Goal: Information Seeking & Learning: Check status

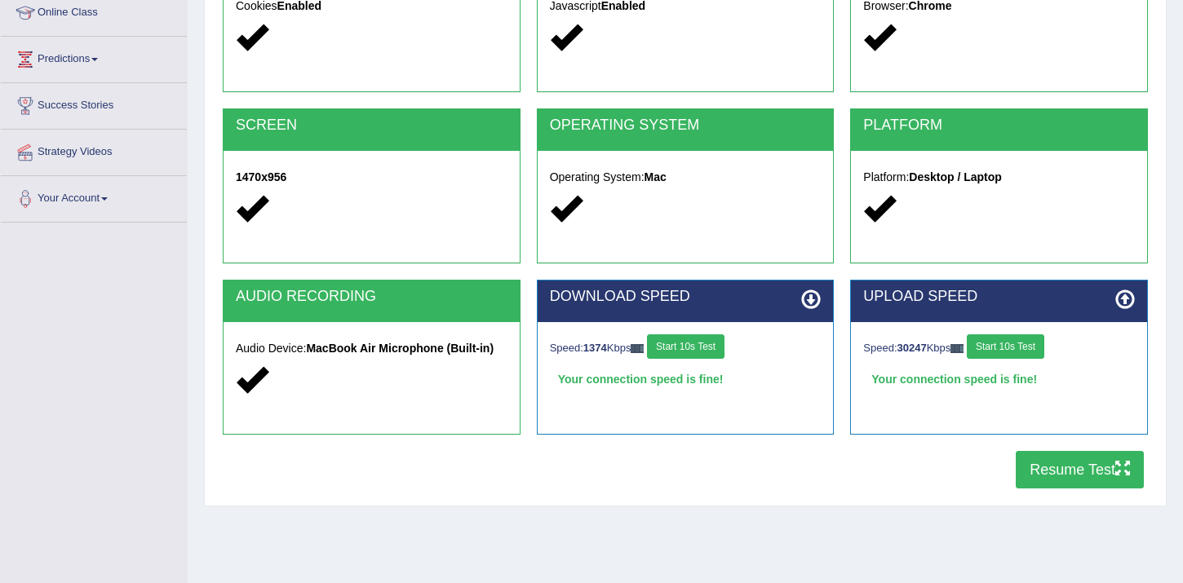
click at [1076, 482] on button "Resume Test" at bounding box center [1079, 470] width 128 height 38
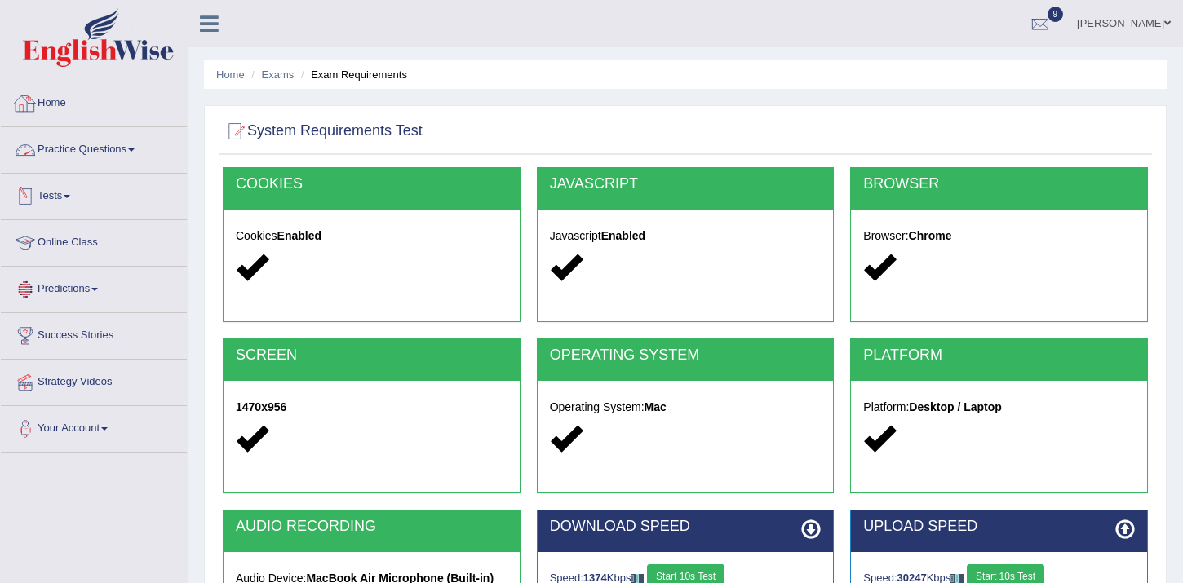
click at [63, 110] on link "Home" at bounding box center [94, 101] width 186 height 41
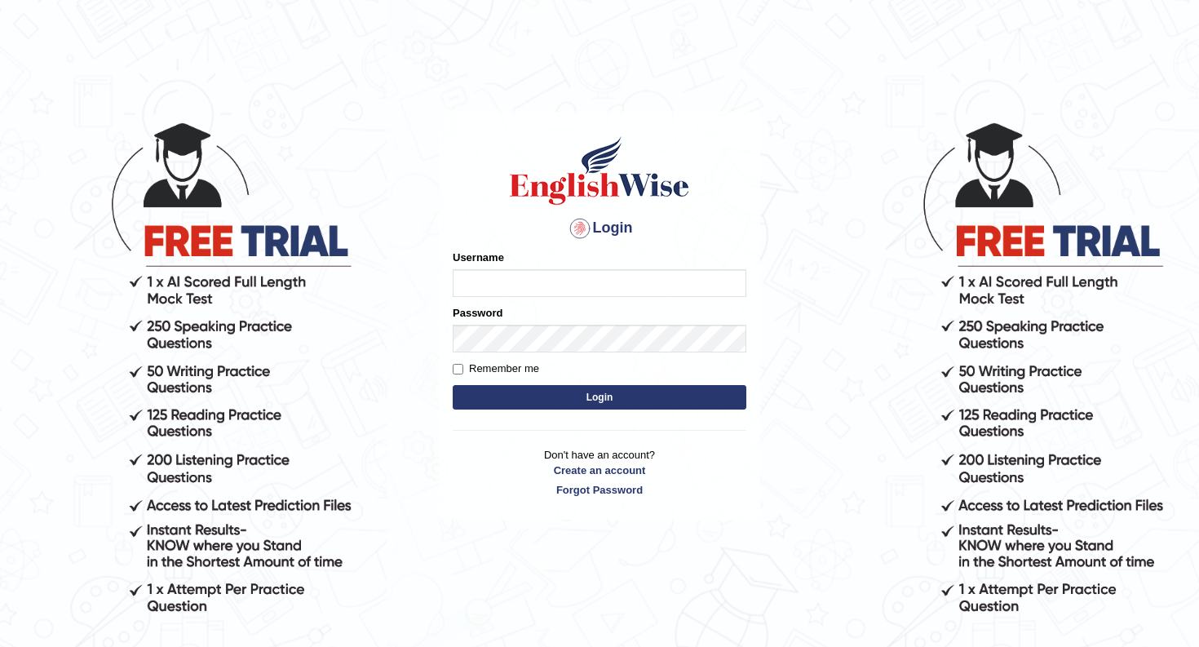
click at [558, 276] on input "Username" at bounding box center [600, 283] width 294 height 28
type input "hamnarashid"
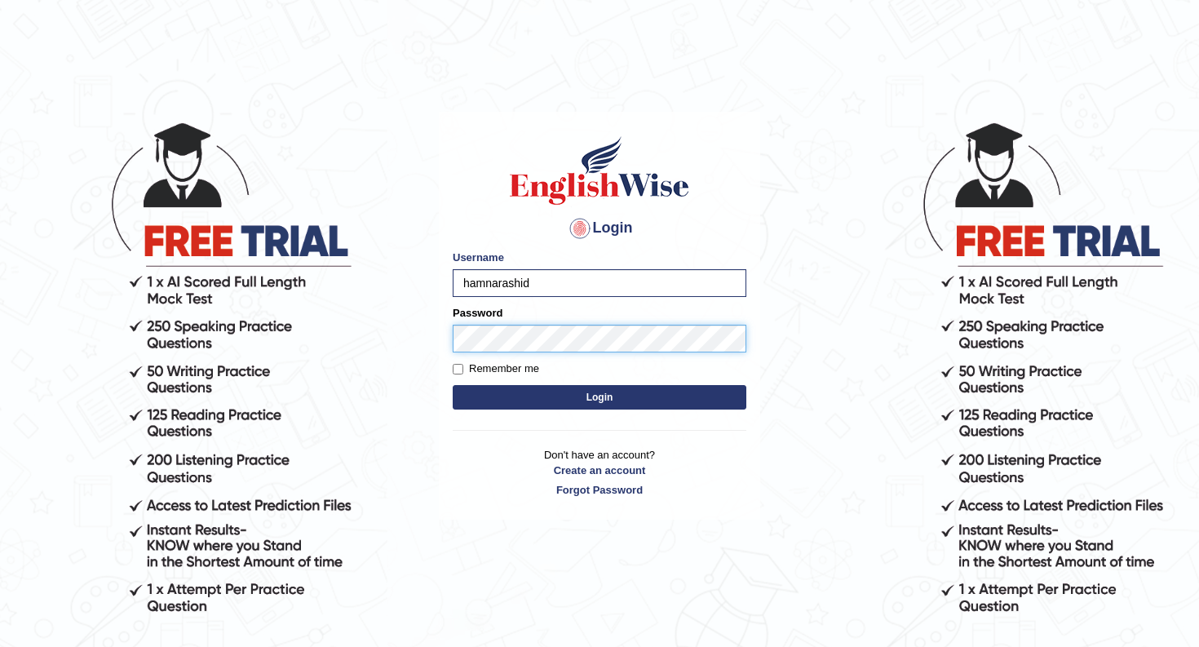
click at [453, 385] on button "Login" at bounding box center [600, 397] width 294 height 24
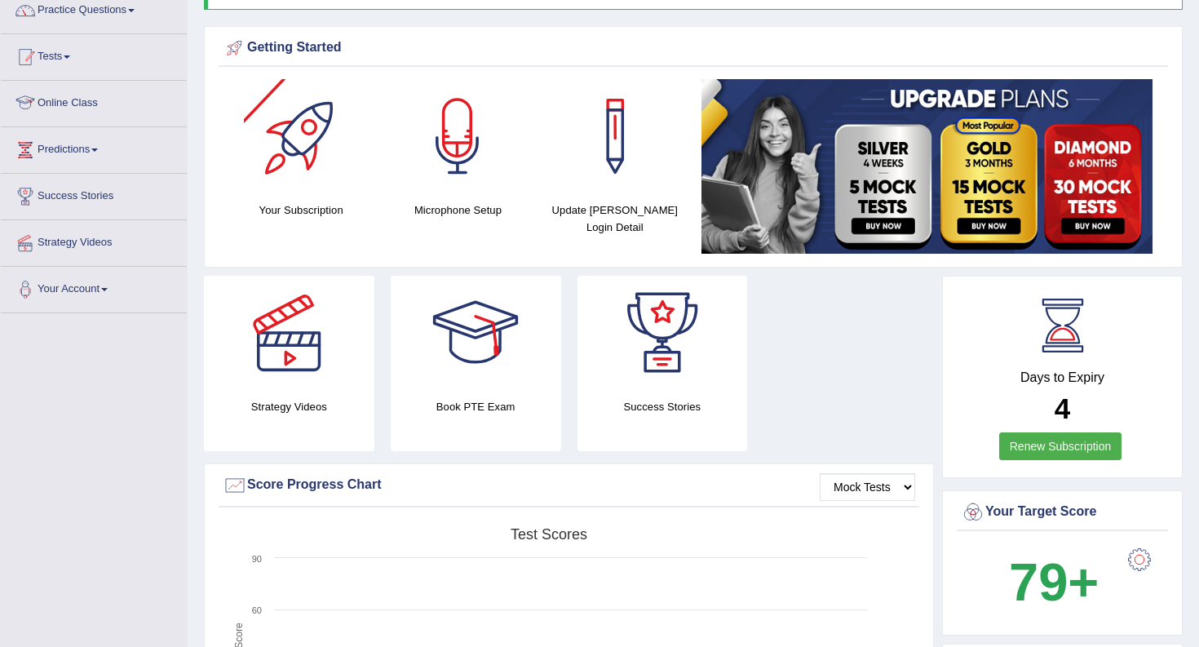
scroll to position [116, 0]
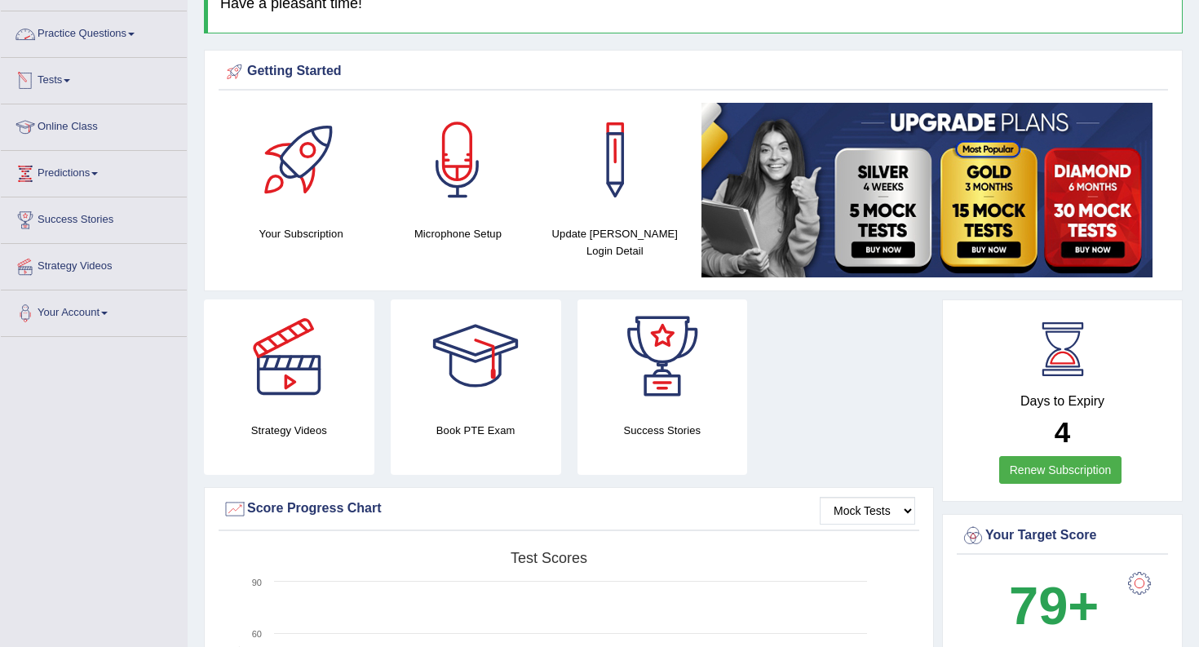
click at [50, 75] on link "Tests" at bounding box center [94, 78] width 186 height 41
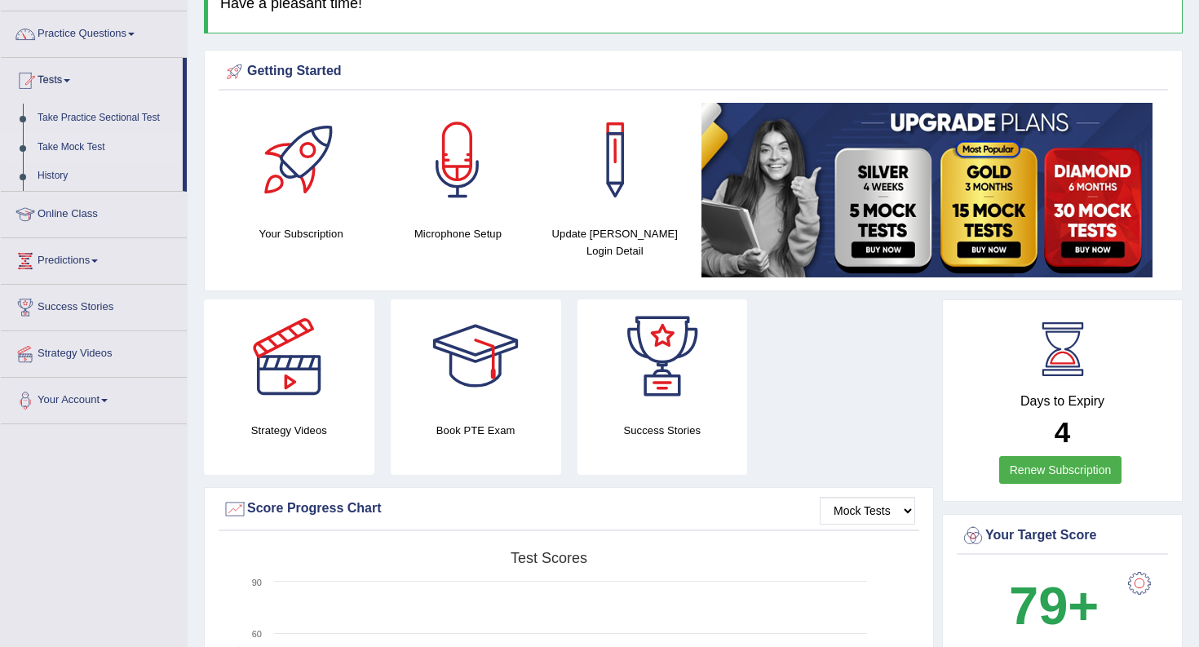
click at [58, 139] on link "Take Mock Test" at bounding box center [106, 147] width 153 height 29
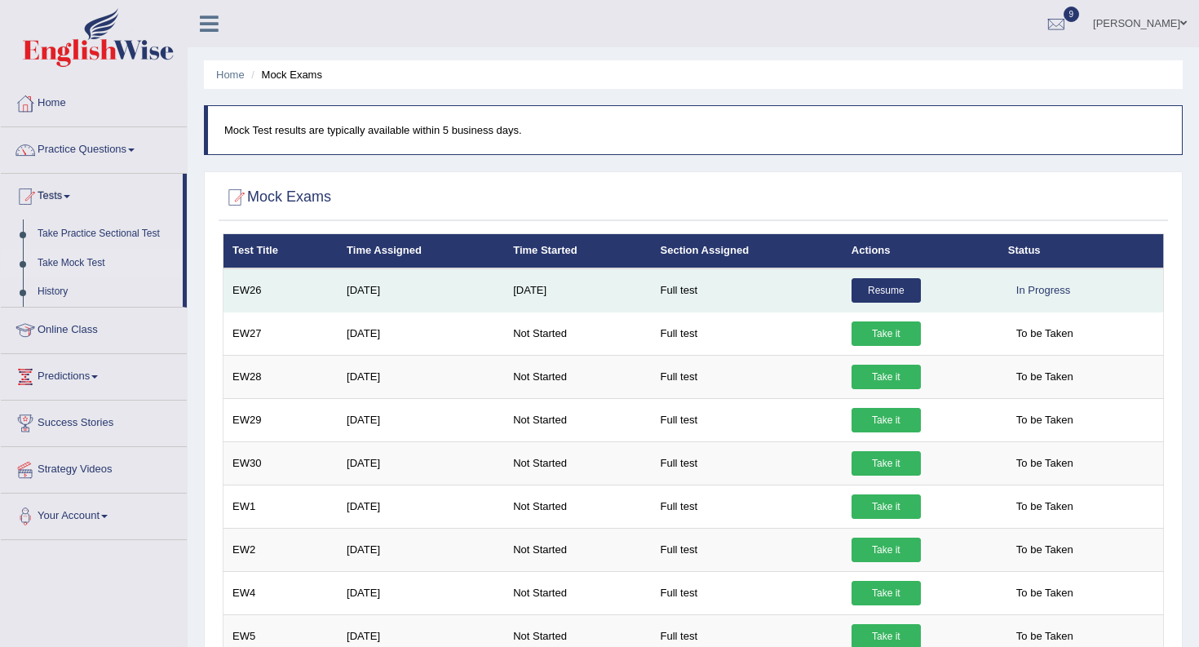
click at [890, 304] on td "Resume" at bounding box center [920, 290] width 157 height 44
click at [890, 299] on link "Resume" at bounding box center [885, 290] width 69 height 24
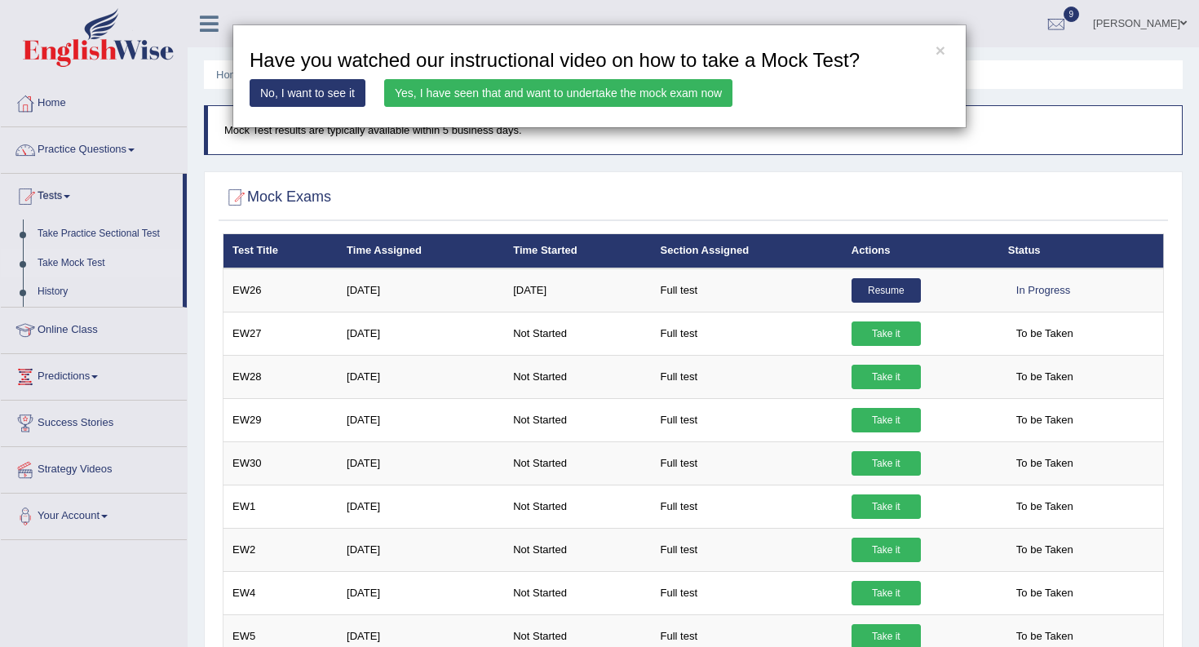
click at [648, 92] on link "Yes, I have seen that and want to undertake the mock exam now" at bounding box center [558, 93] width 348 height 28
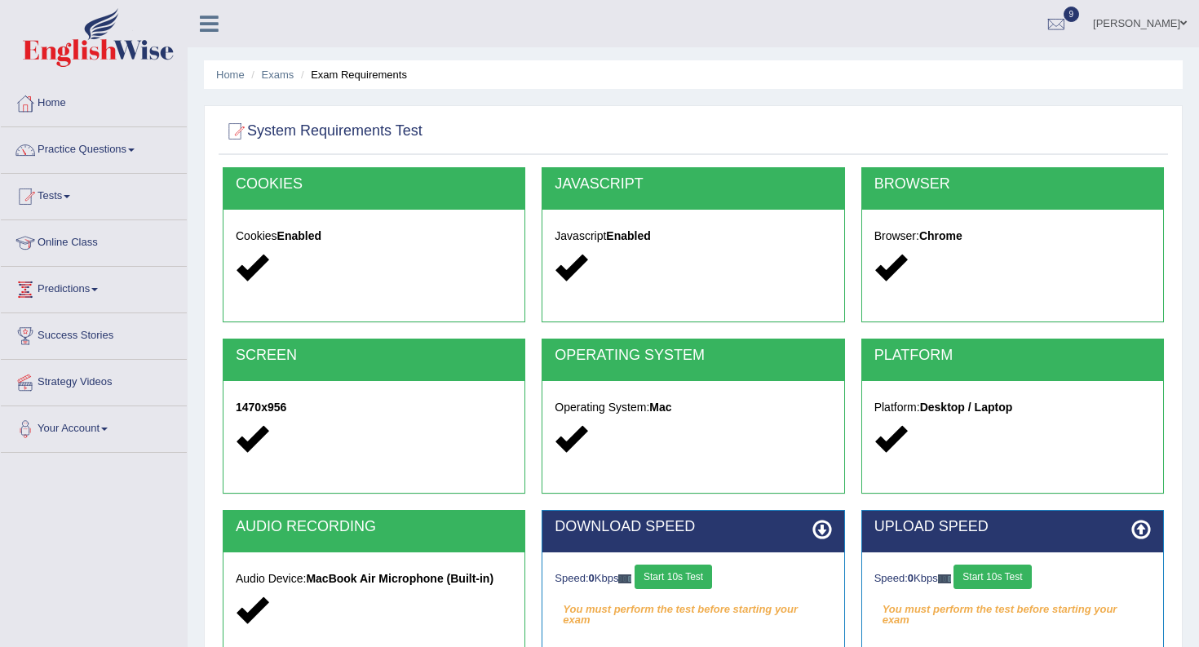
click at [679, 579] on button "Start 10s Test" at bounding box center [672, 576] width 77 height 24
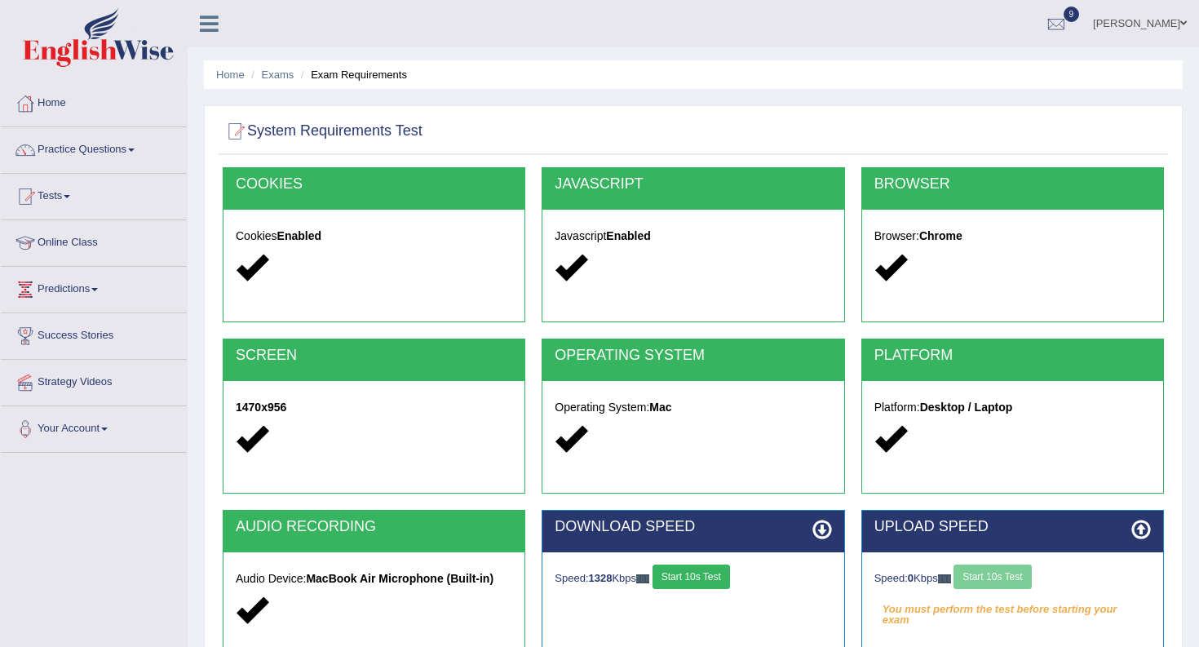
click at [1005, 572] on div "Speed: 0 Kbps Start 10s Test" at bounding box center [1012, 578] width 276 height 29
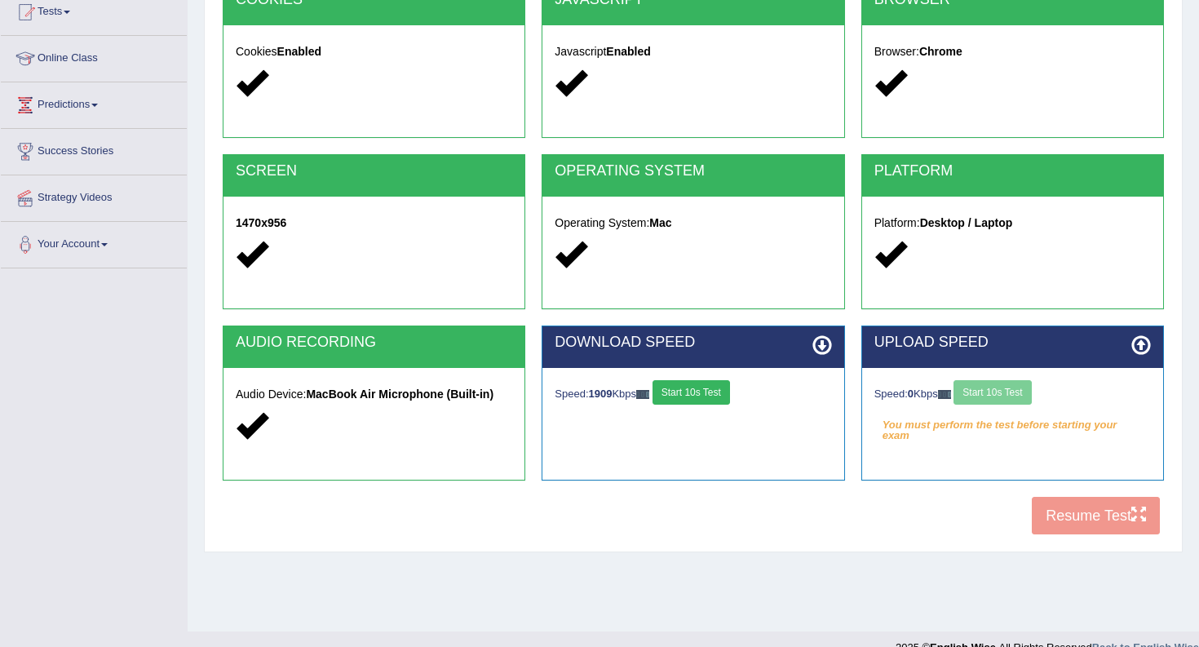
scroll to position [210, 0]
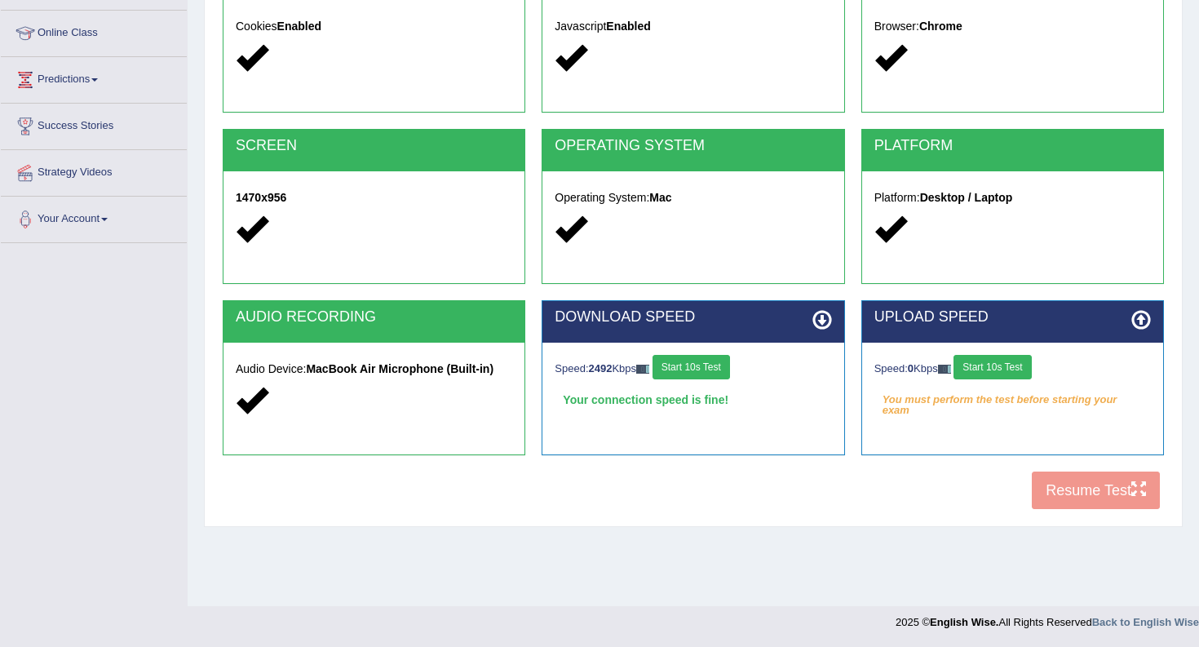
click at [722, 365] on button "Start 10s Test" at bounding box center [690, 367] width 77 height 24
click at [995, 370] on button "Start 10s Test" at bounding box center [991, 367] width 77 height 24
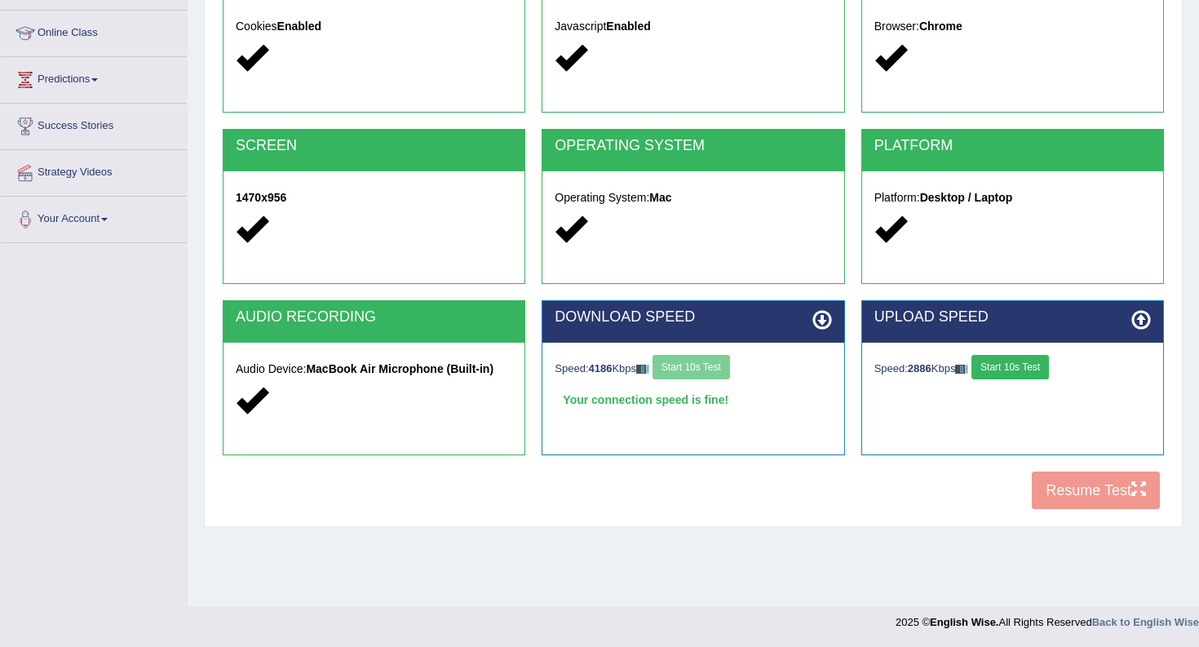
click at [1024, 377] on button "Start 10s Test" at bounding box center [1009, 367] width 77 height 24
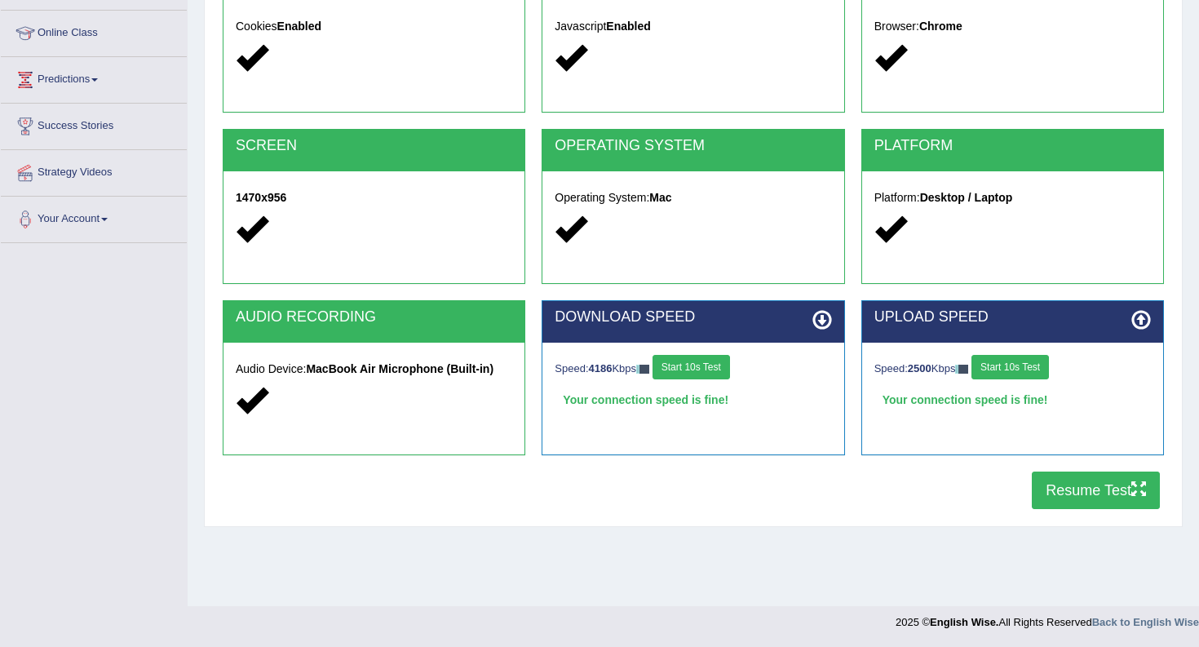
click at [1089, 491] on button "Resume Test" at bounding box center [1096, 490] width 128 height 38
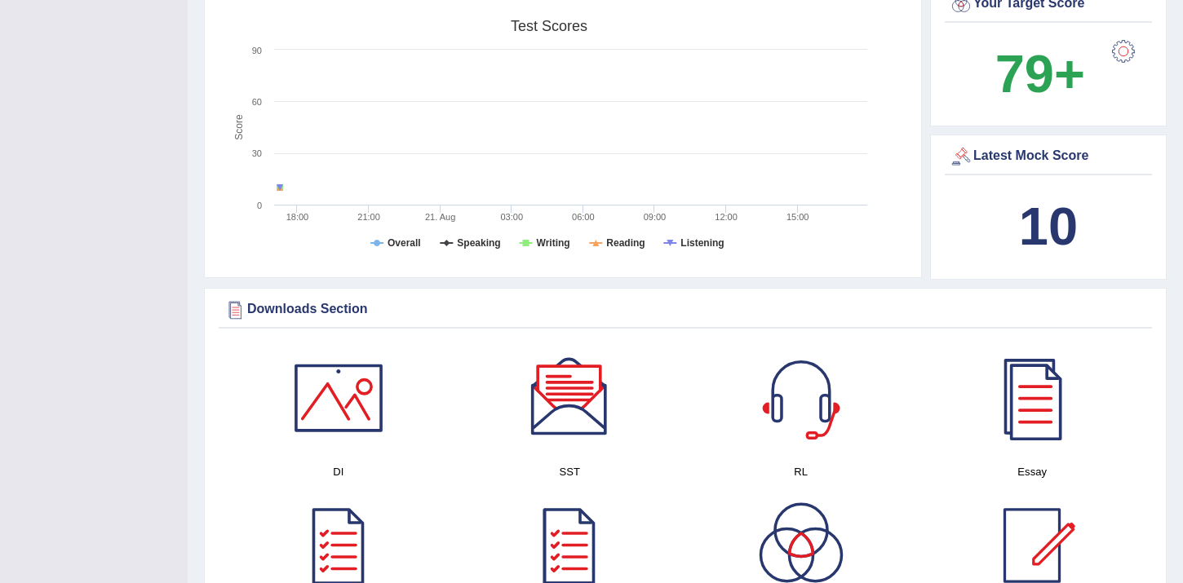
scroll to position [528, 0]
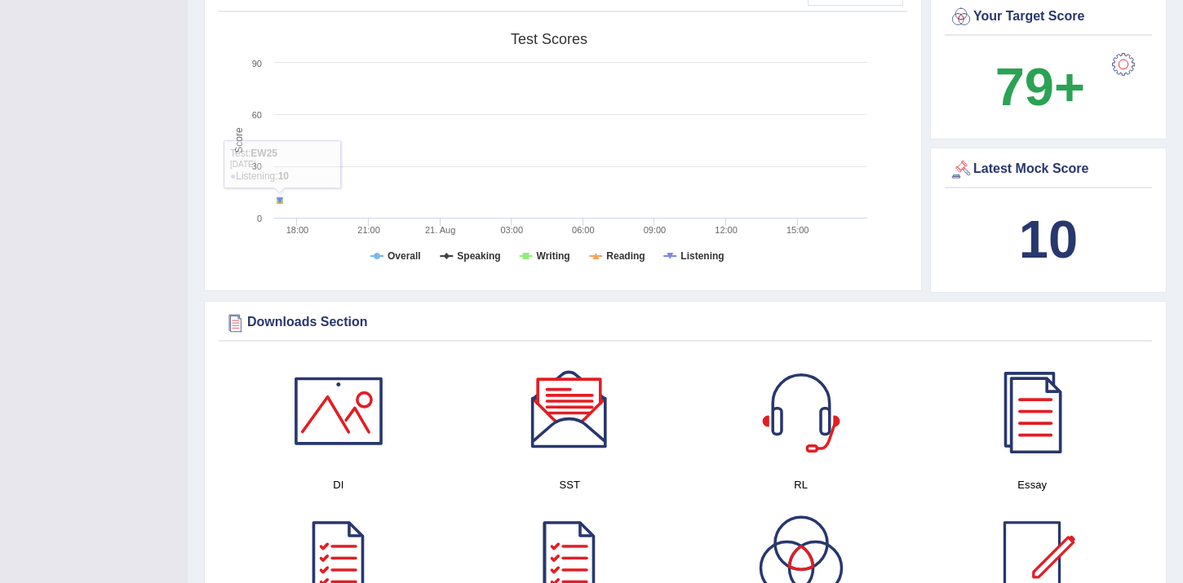
click at [1036, 242] on b "10" at bounding box center [1048, 240] width 59 height 60
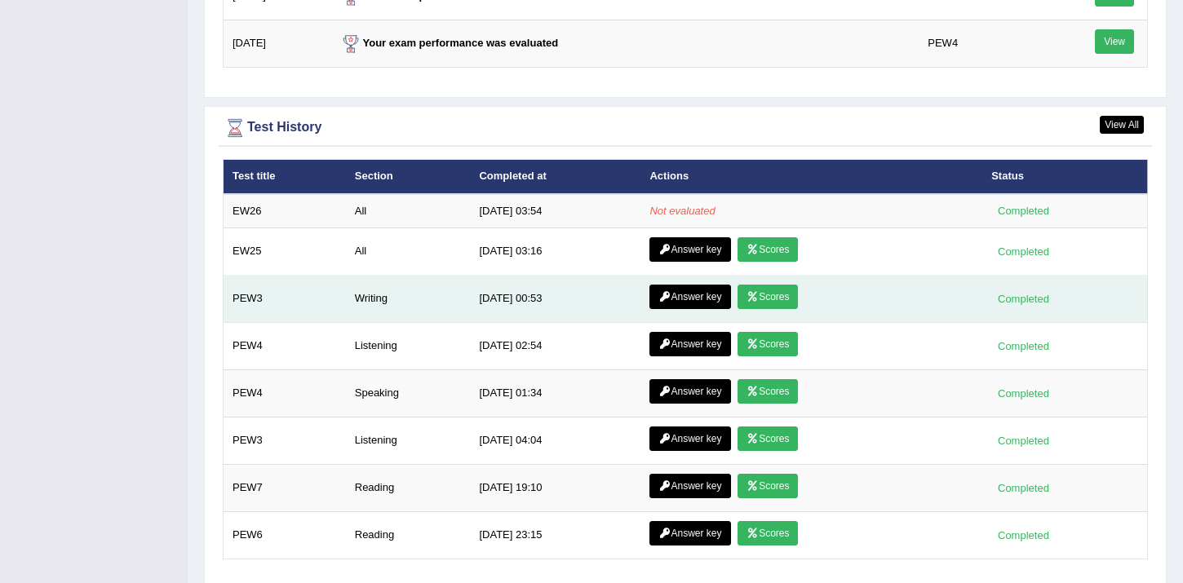
scroll to position [2193, 0]
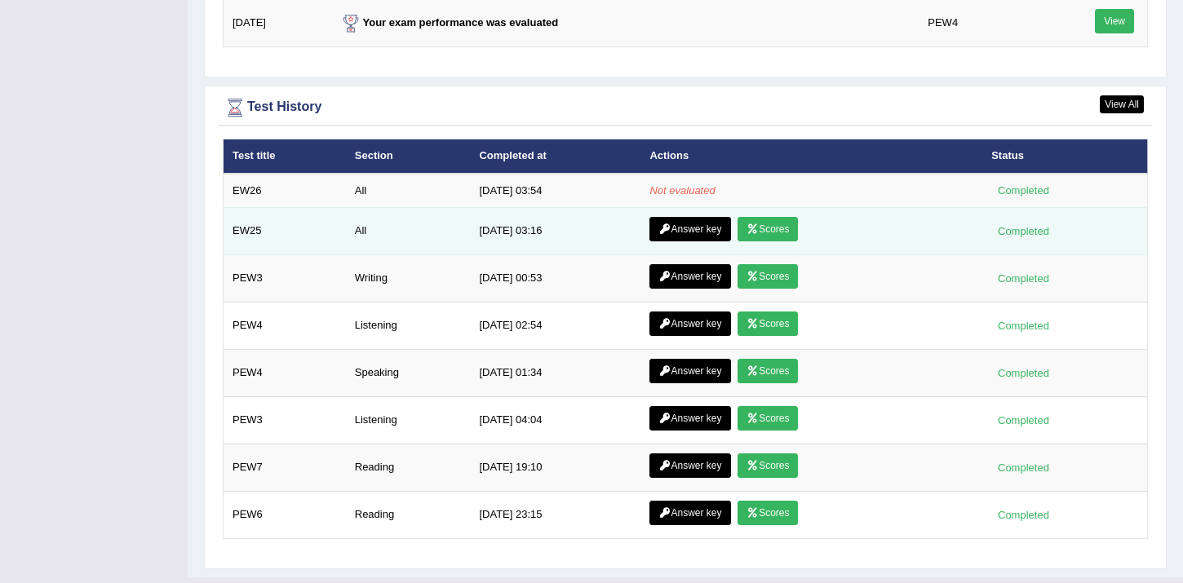
click at [776, 235] on link "Scores" at bounding box center [767, 229] width 60 height 24
click at [677, 240] on link "Answer key" at bounding box center [689, 229] width 81 height 24
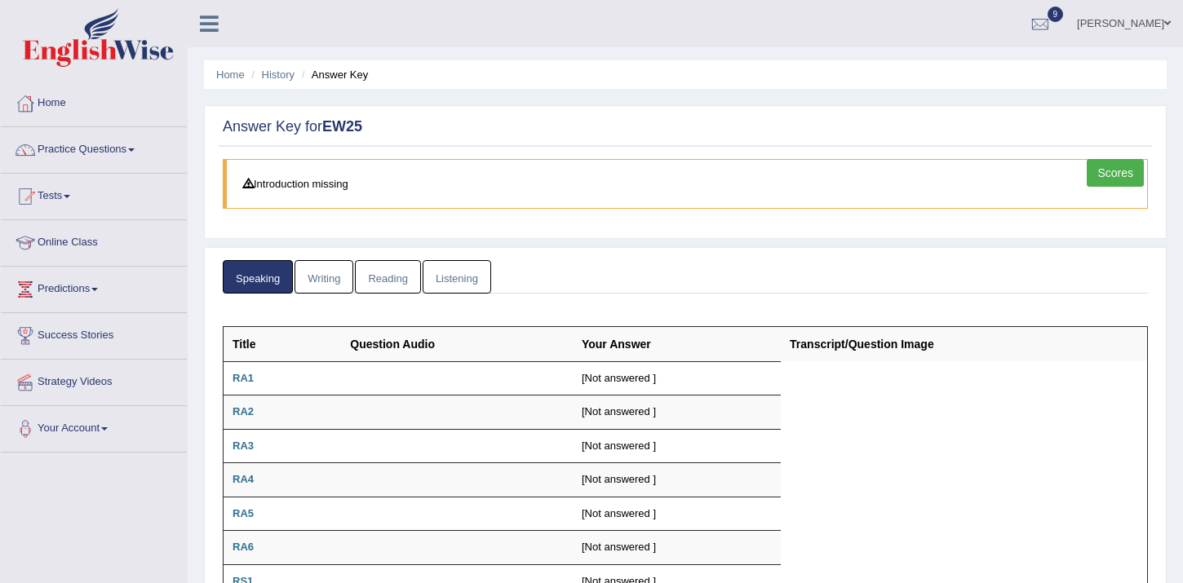
click at [336, 286] on link "Writing" at bounding box center [323, 276] width 59 height 33
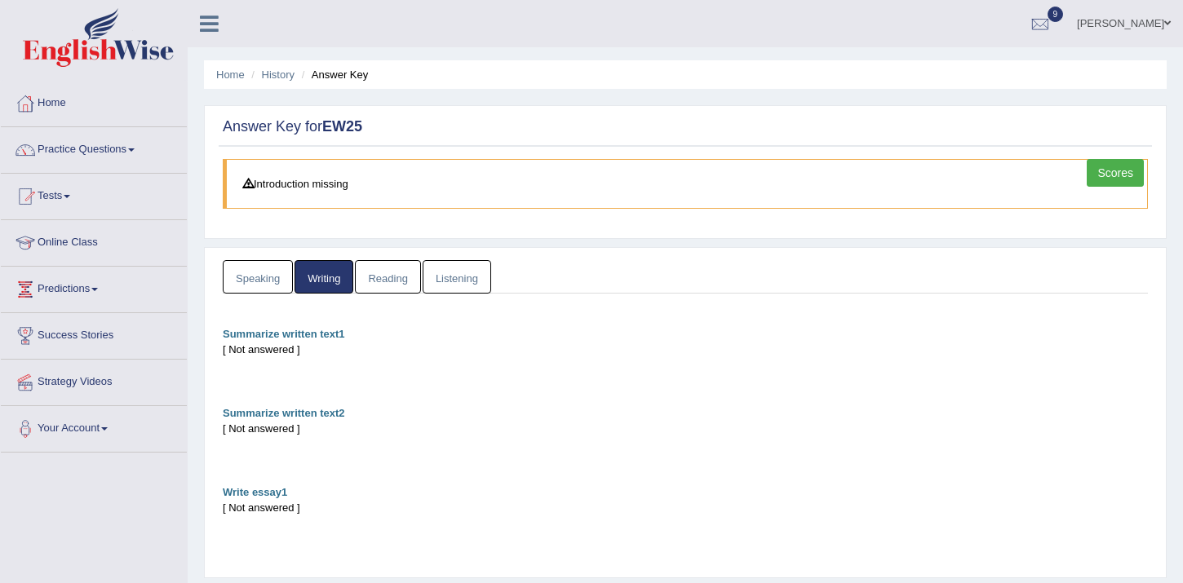
click at [389, 276] on link "Reading" at bounding box center [387, 276] width 65 height 33
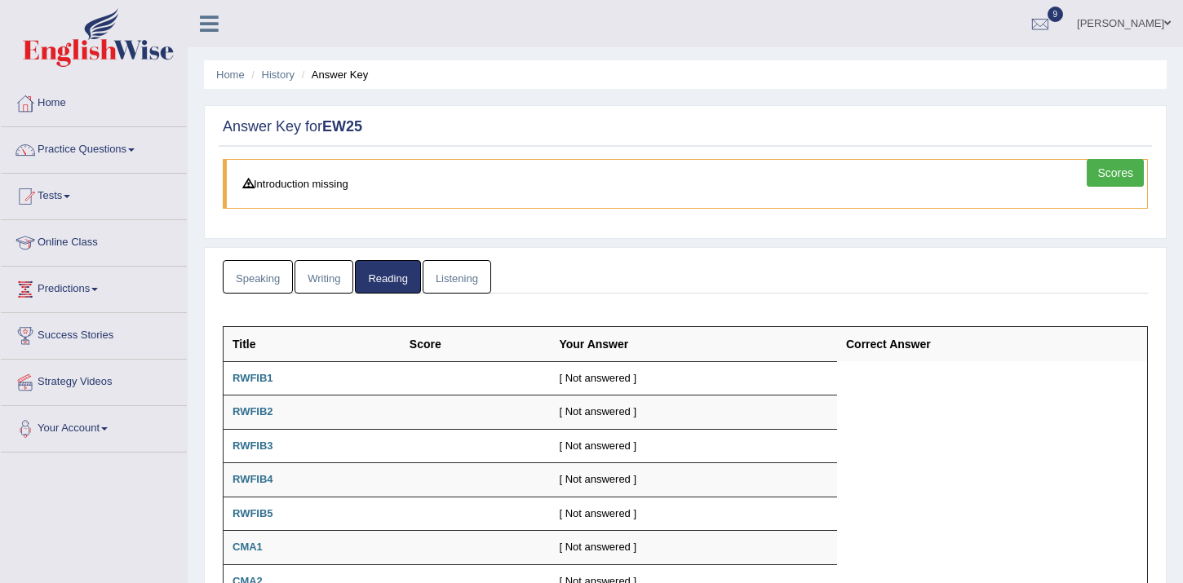
click at [448, 276] on link "Listening" at bounding box center [456, 276] width 69 height 33
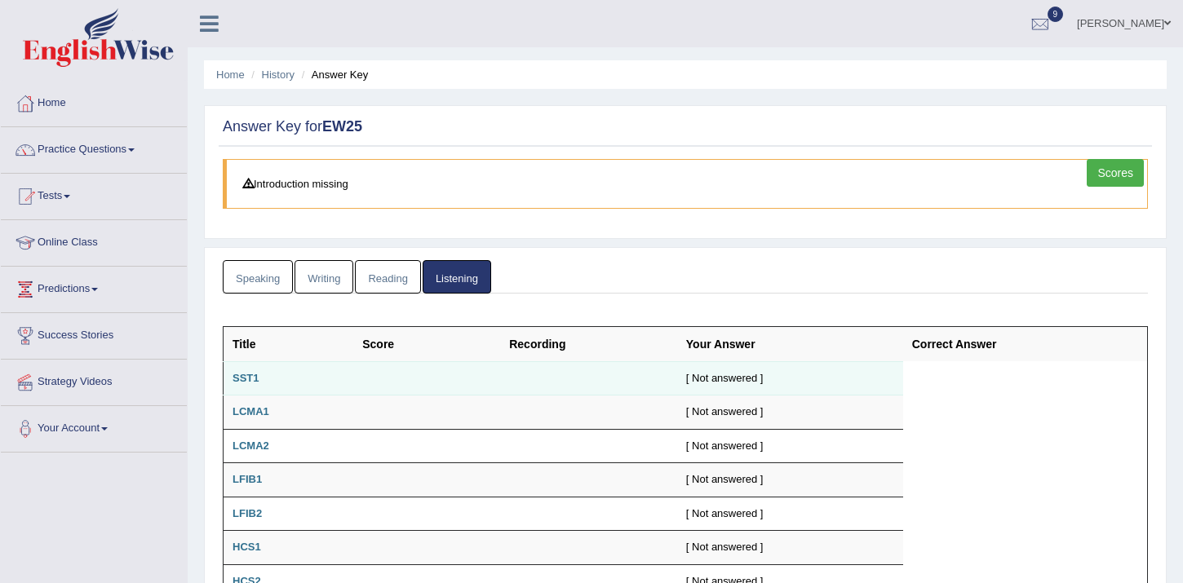
click at [250, 383] on b "SST1" at bounding box center [245, 378] width 27 height 12
click at [719, 381] on div "[ Not answered ]" at bounding box center [790, 378] width 208 height 15
click at [267, 272] on link "Speaking" at bounding box center [258, 276] width 70 height 33
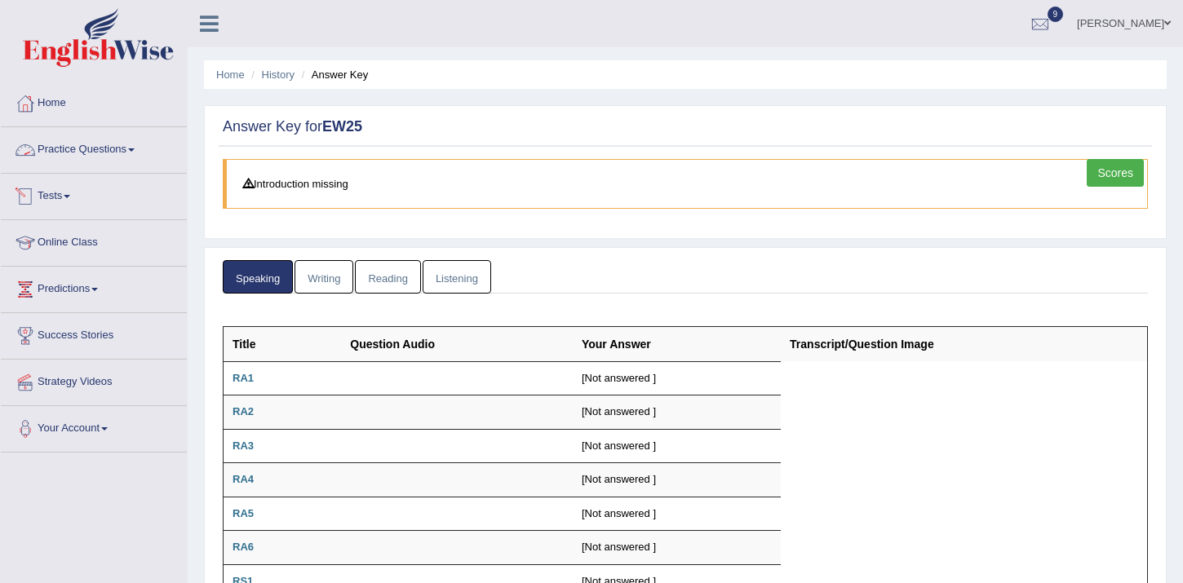
click at [81, 142] on link "Practice Questions" at bounding box center [94, 147] width 186 height 41
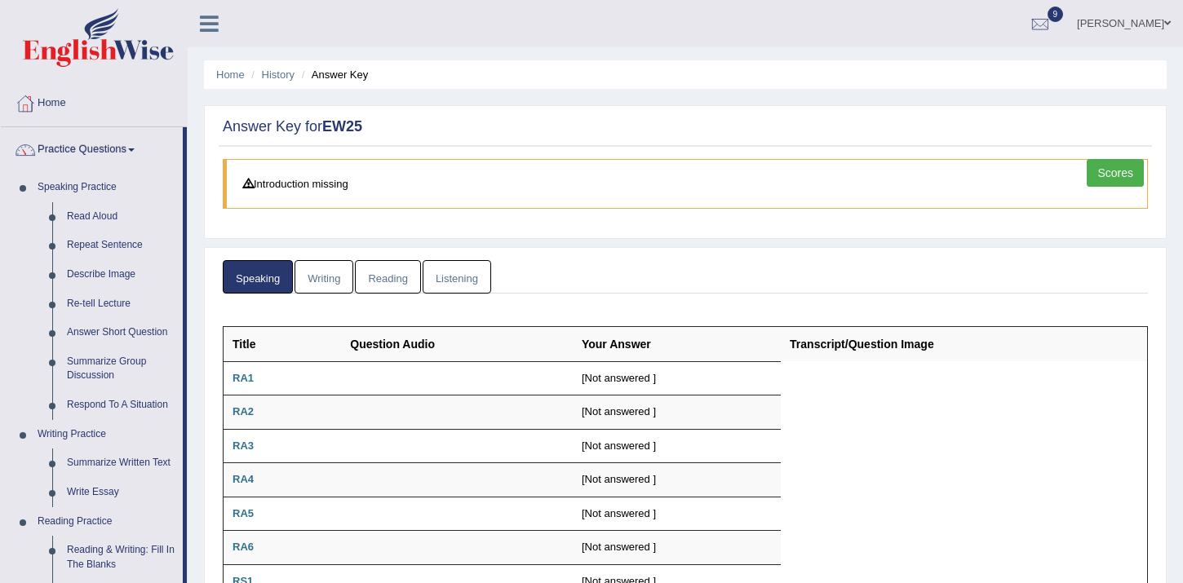
click at [68, 125] on li "Home" at bounding box center [94, 104] width 186 height 46
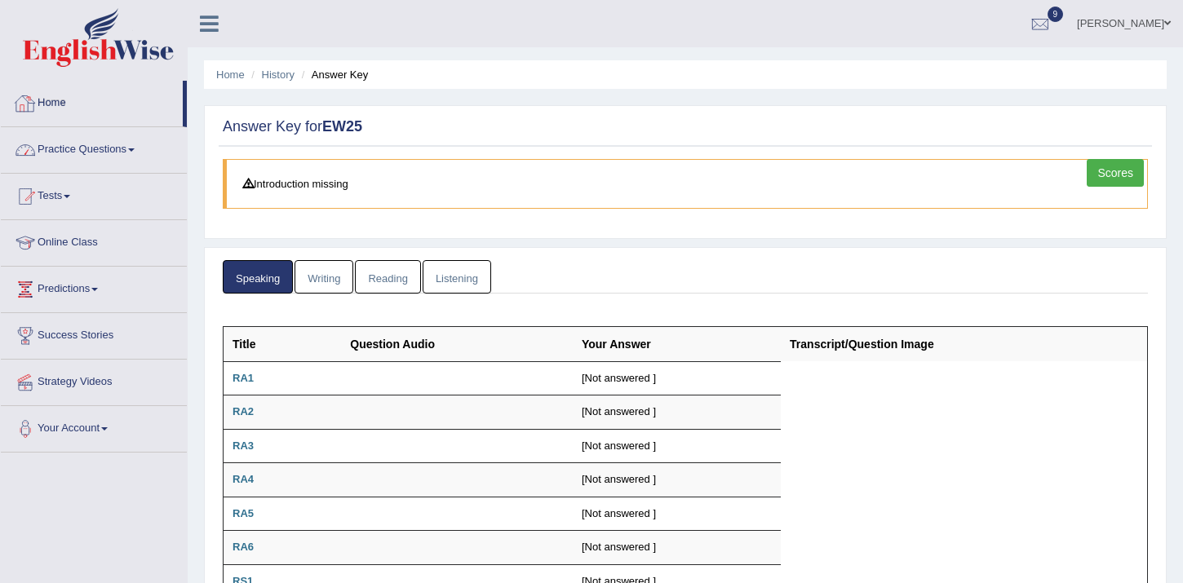
click at [62, 112] on link "Home" at bounding box center [92, 101] width 182 height 41
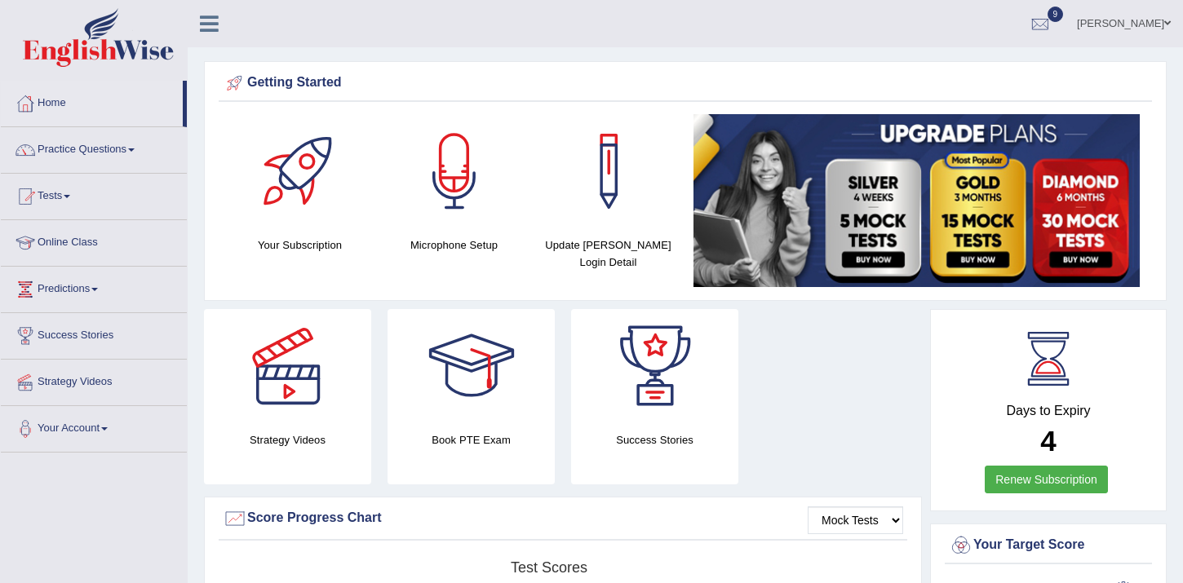
click at [1115, 19] on link "[PERSON_NAME]" at bounding box center [1123, 21] width 118 height 42
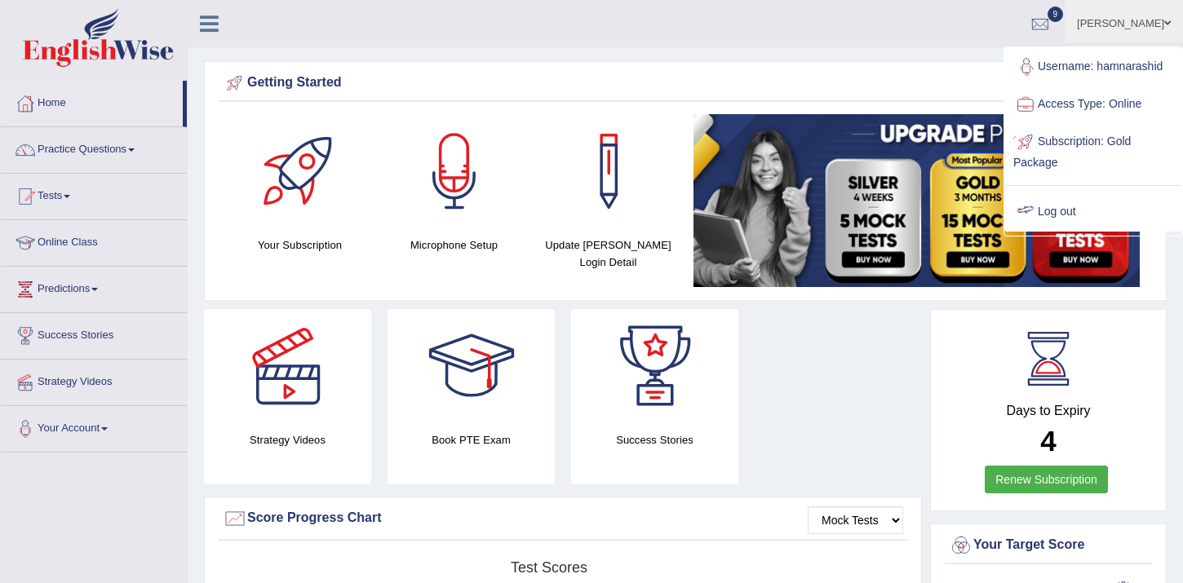
click at [1056, 222] on link "Log out" at bounding box center [1093, 212] width 176 height 38
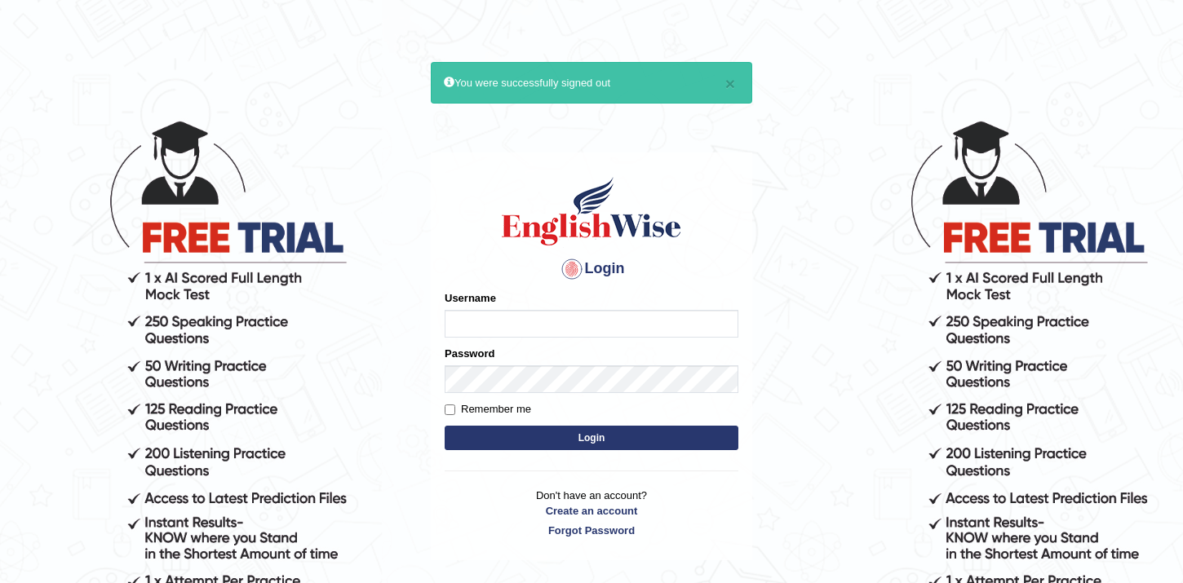
click at [585, 320] on input "Username" at bounding box center [591, 324] width 294 height 28
type input "hamnarashid"
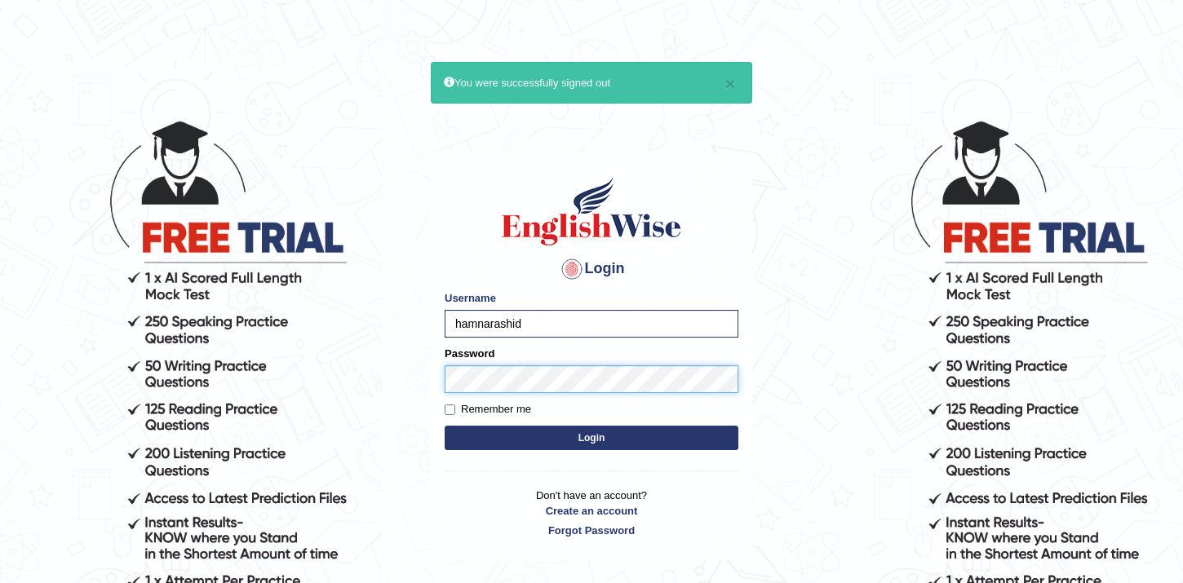
click at [444, 426] on button "Login" at bounding box center [591, 438] width 294 height 24
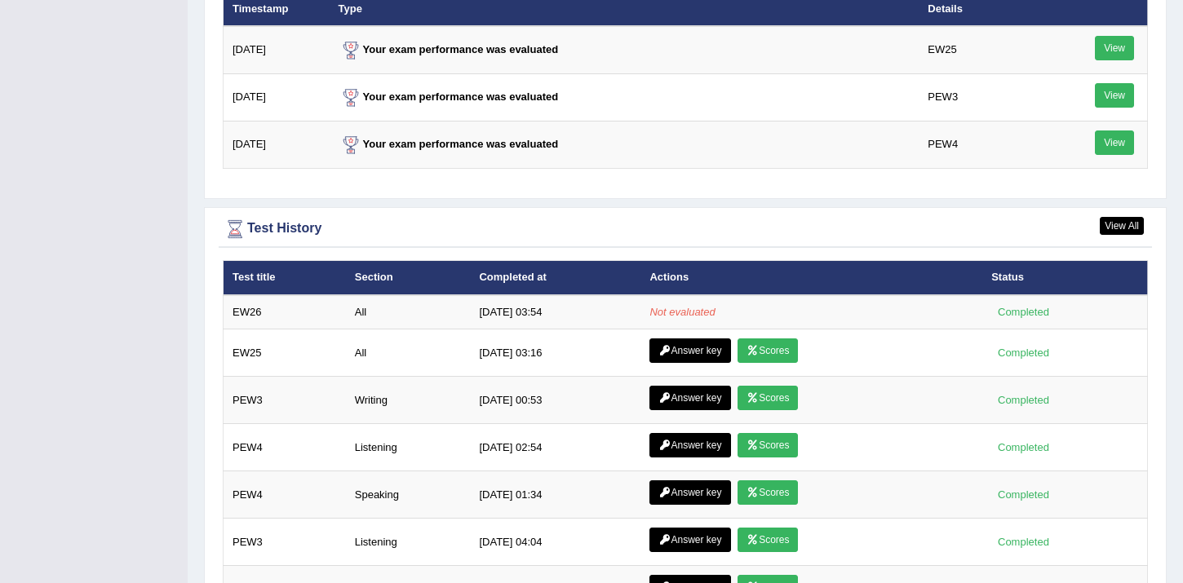
scroll to position [2334, 0]
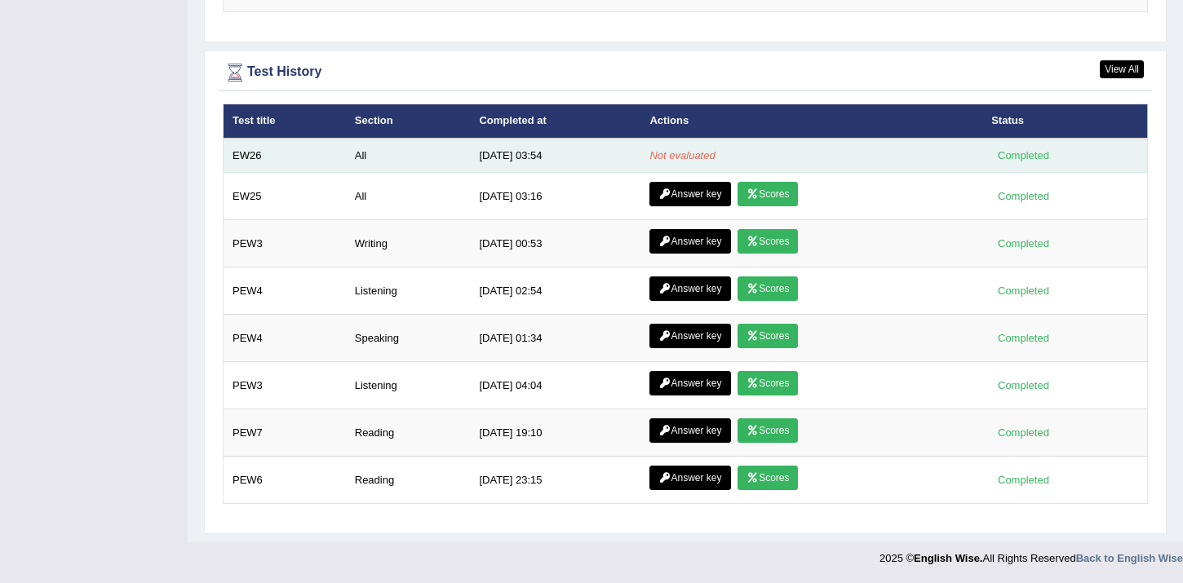
click at [693, 153] on em "Not evaluated" at bounding box center [681, 155] width 65 height 12
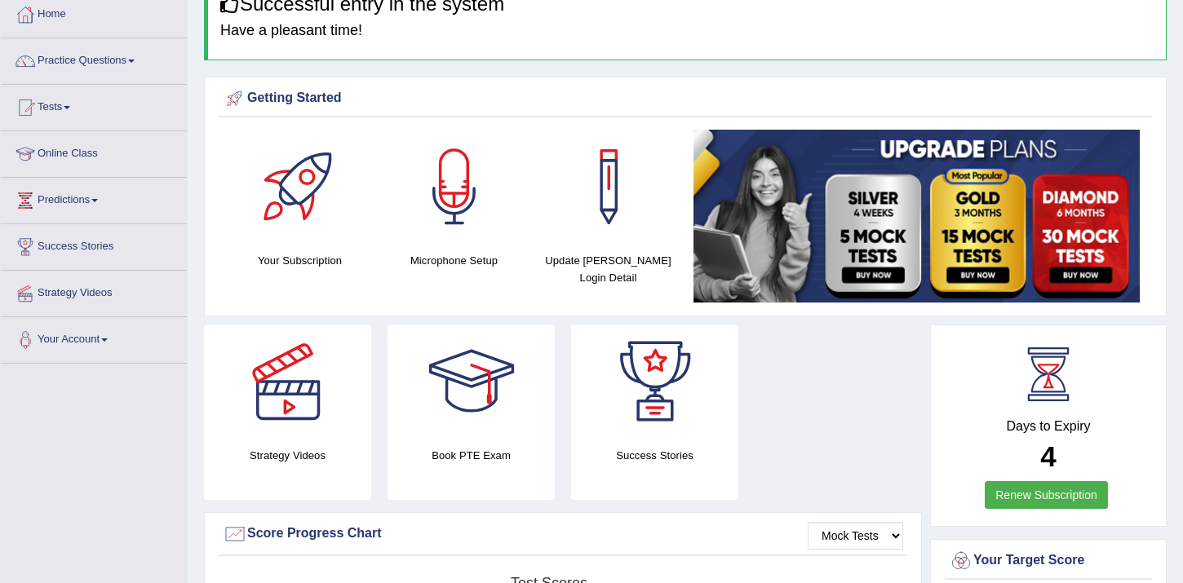
scroll to position [0, 0]
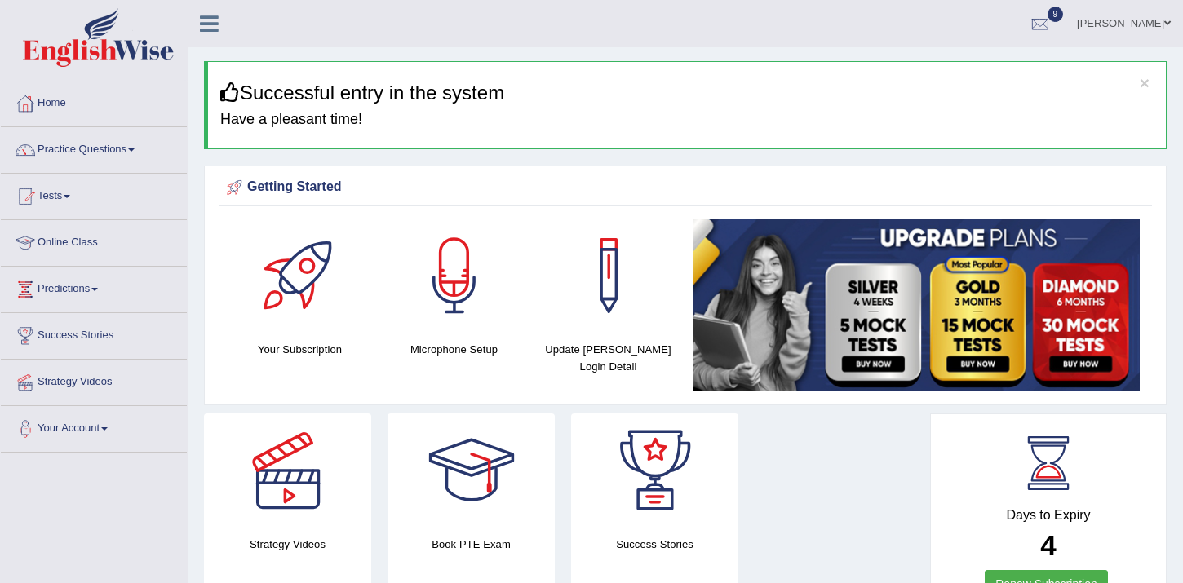
click at [1115, 27] on link "[PERSON_NAME]" at bounding box center [1123, 21] width 118 height 42
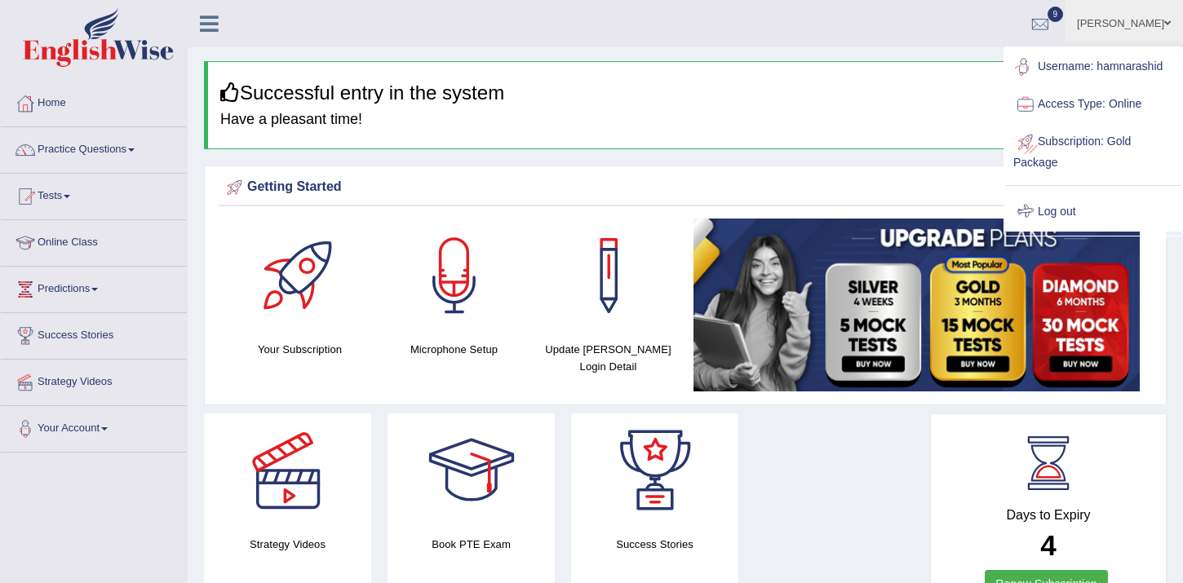
click at [1054, 202] on link "Log out" at bounding box center [1093, 212] width 176 height 38
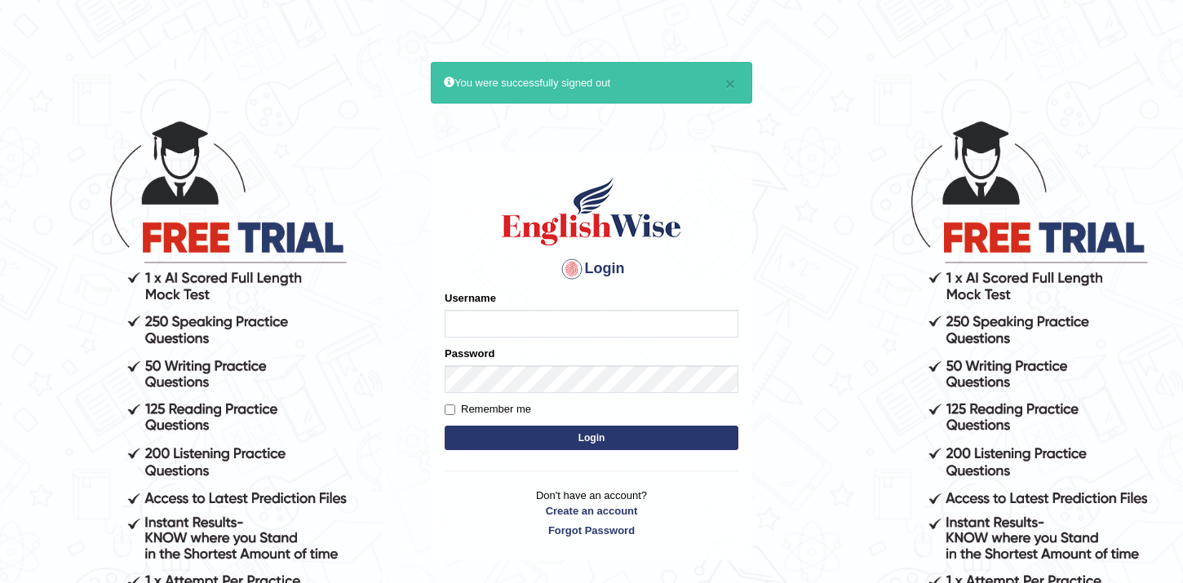
click at [593, 313] on input "Username" at bounding box center [591, 324] width 294 height 28
type input "hamnarashid"
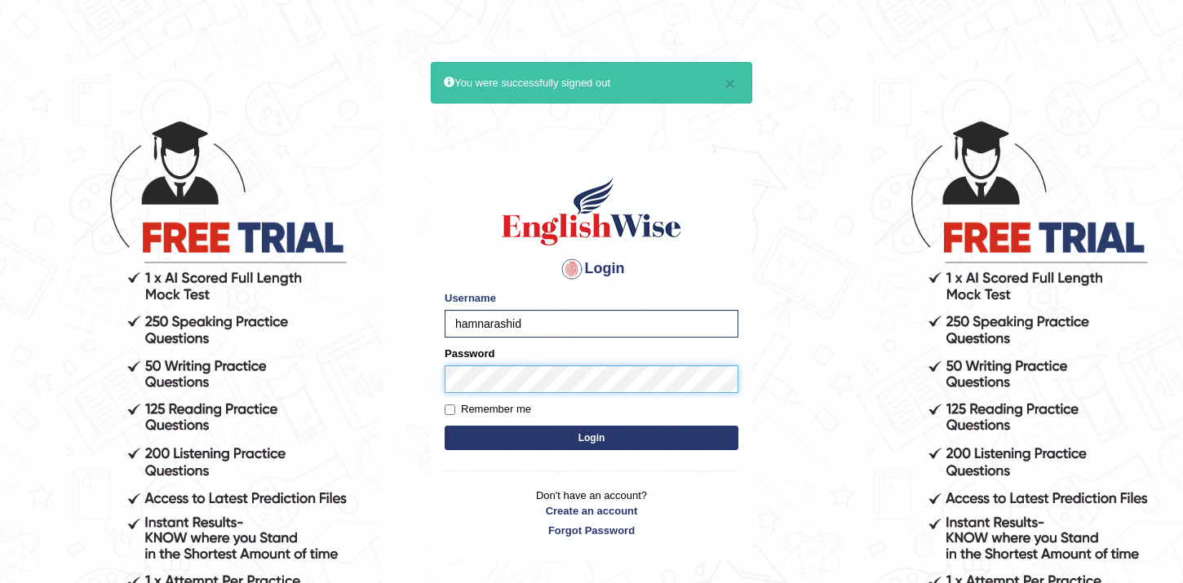
click at [444, 426] on button "Login" at bounding box center [591, 438] width 294 height 24
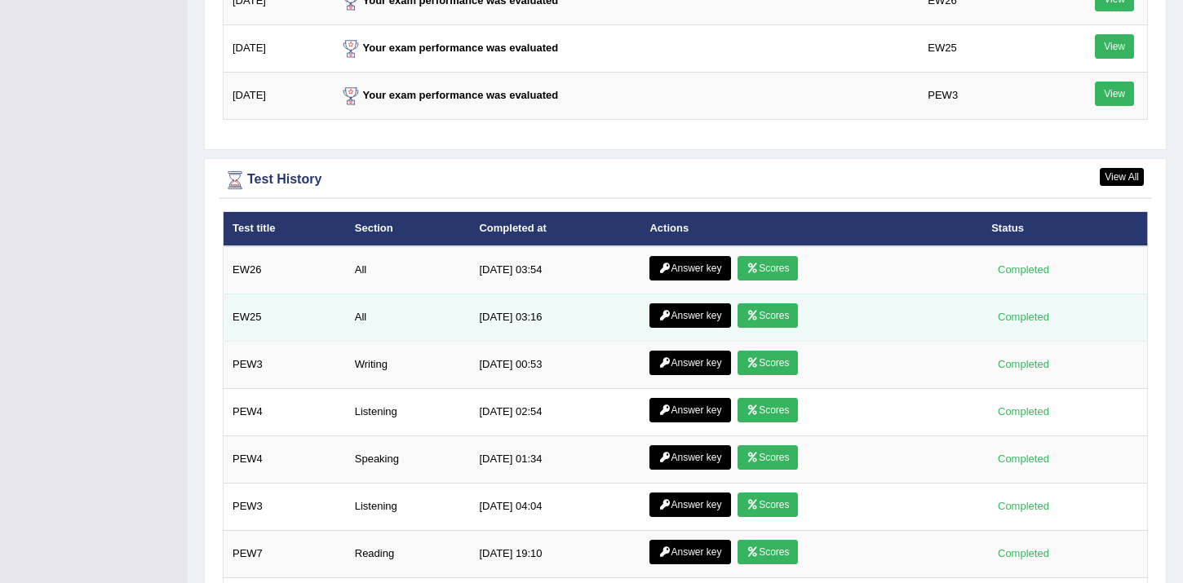
scroll to position [2235, 0]
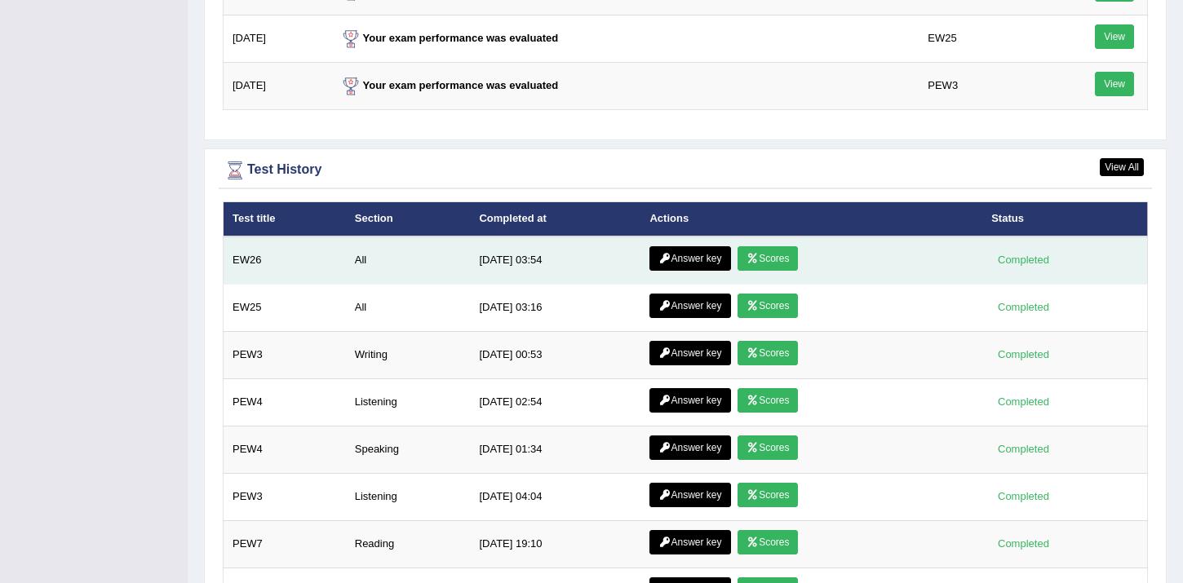
click at [757, 259] on link "Scores" at bounding box center [767, 258] width 60 height 24
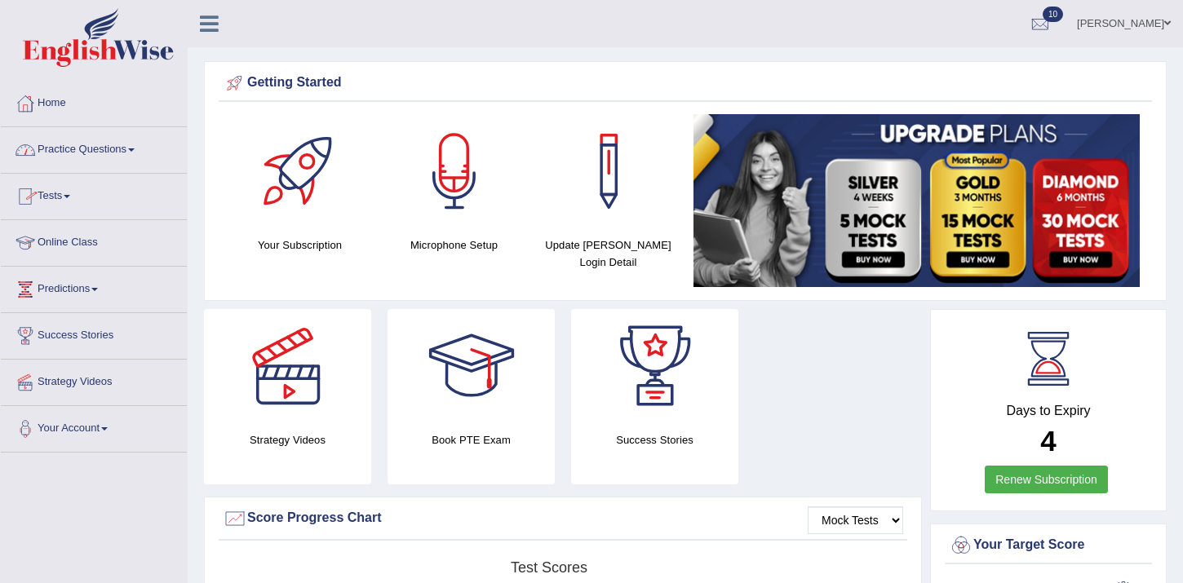
click at [91, 152] on link "Practice Questions" at bounding box center [94, 147] width 186 height 41
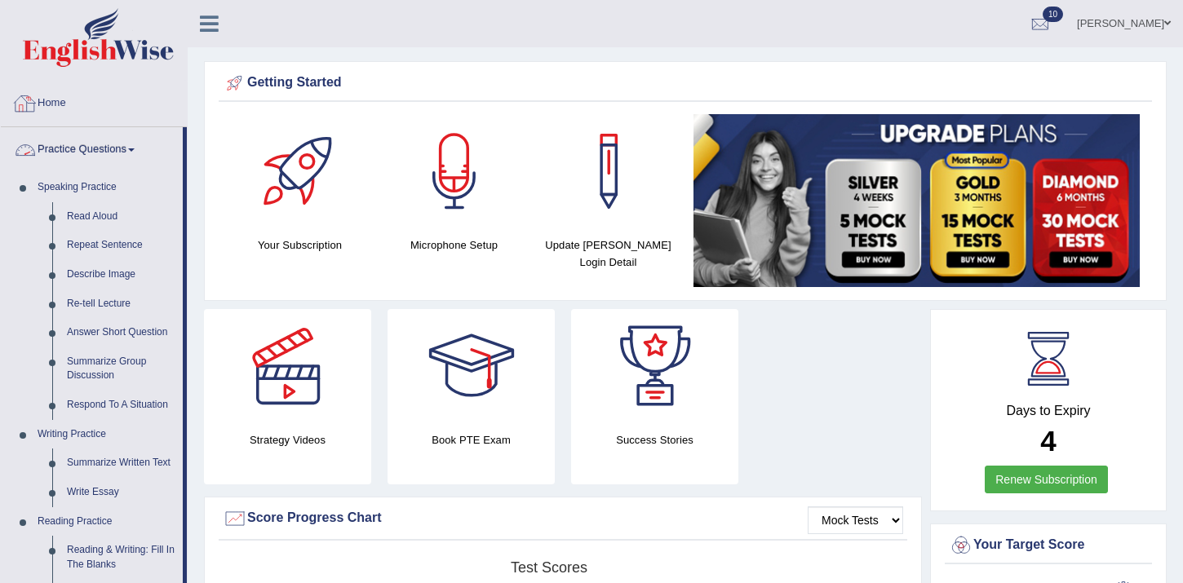
click at [46, 86] on link "Home" at bounding box center [94, 101] width 186 height 41
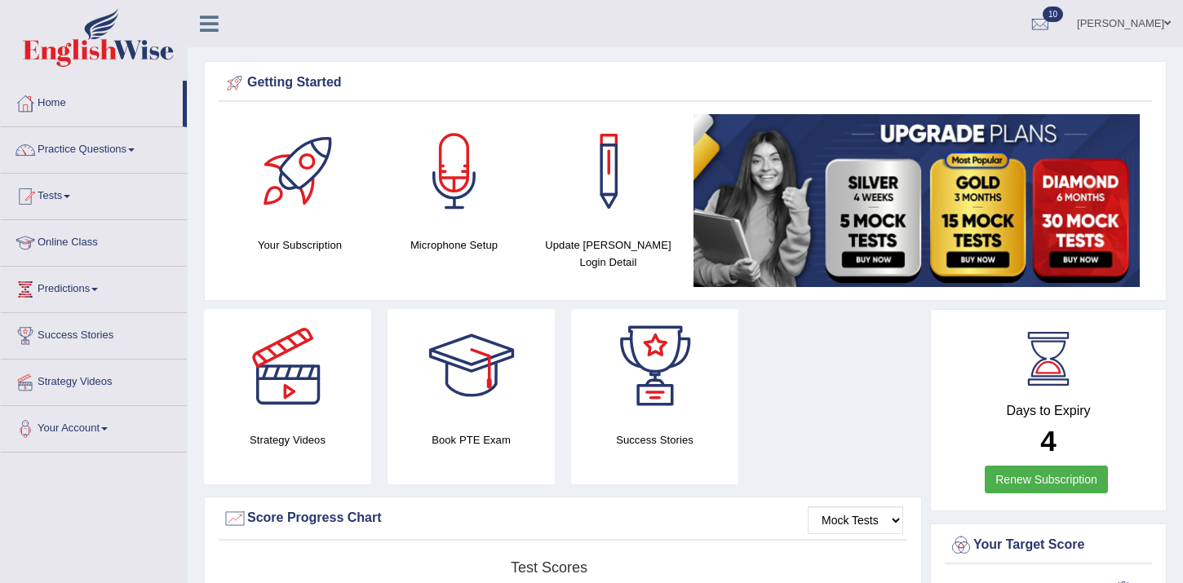
click at [50, 95] on link "Home" at bounding box center [92, 101] width 182 height 41
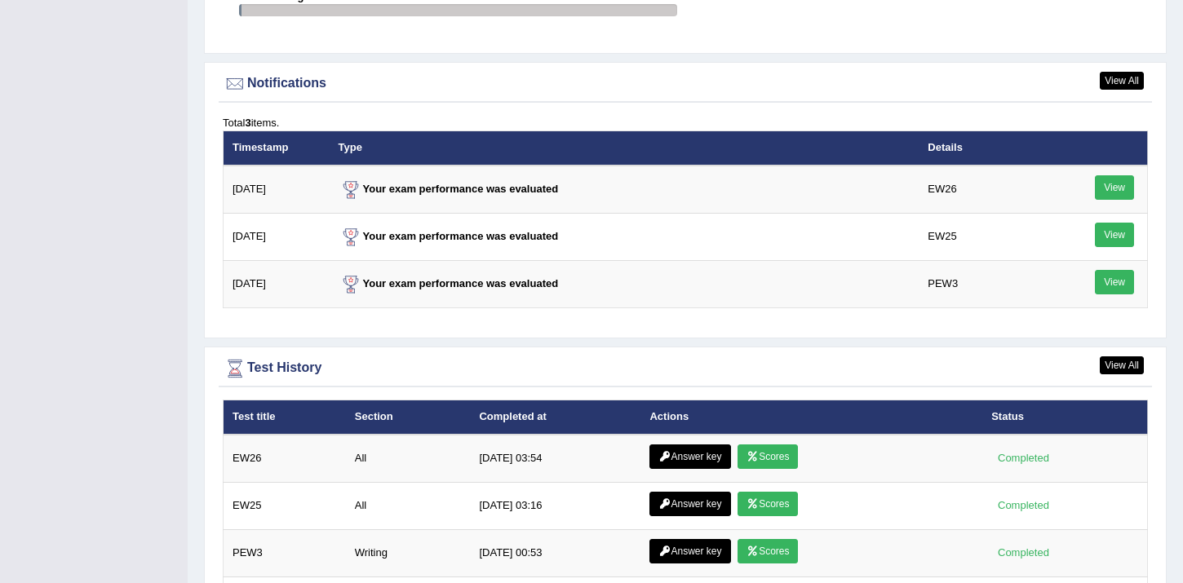
scroll to position [2048, 0]
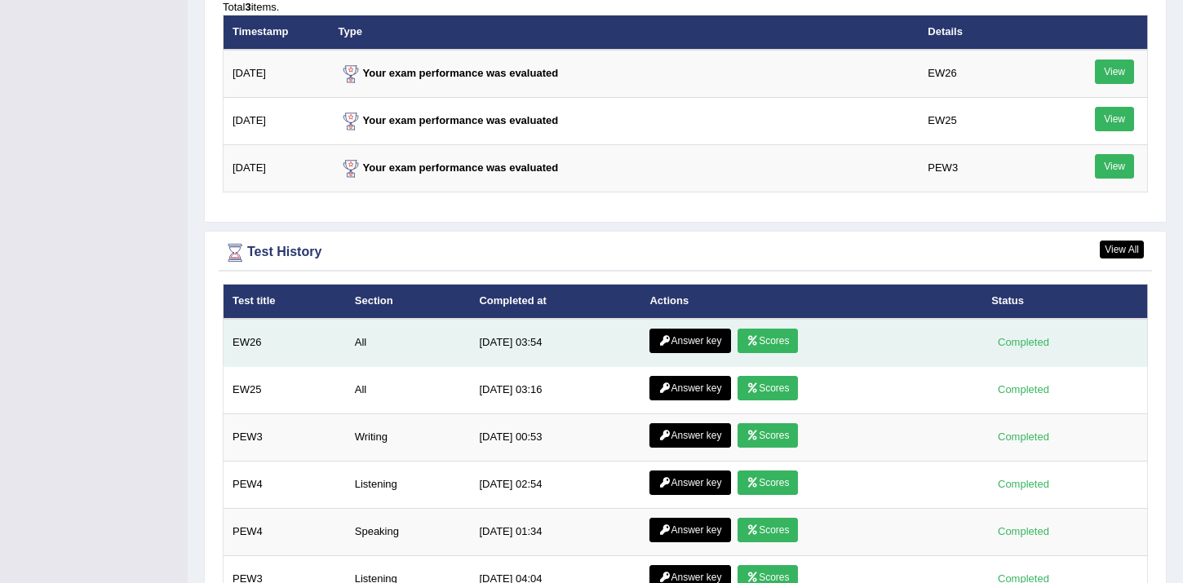
click at [686, 343] on link "Answer key" at bounding box center [689, 341] width 81 height 24
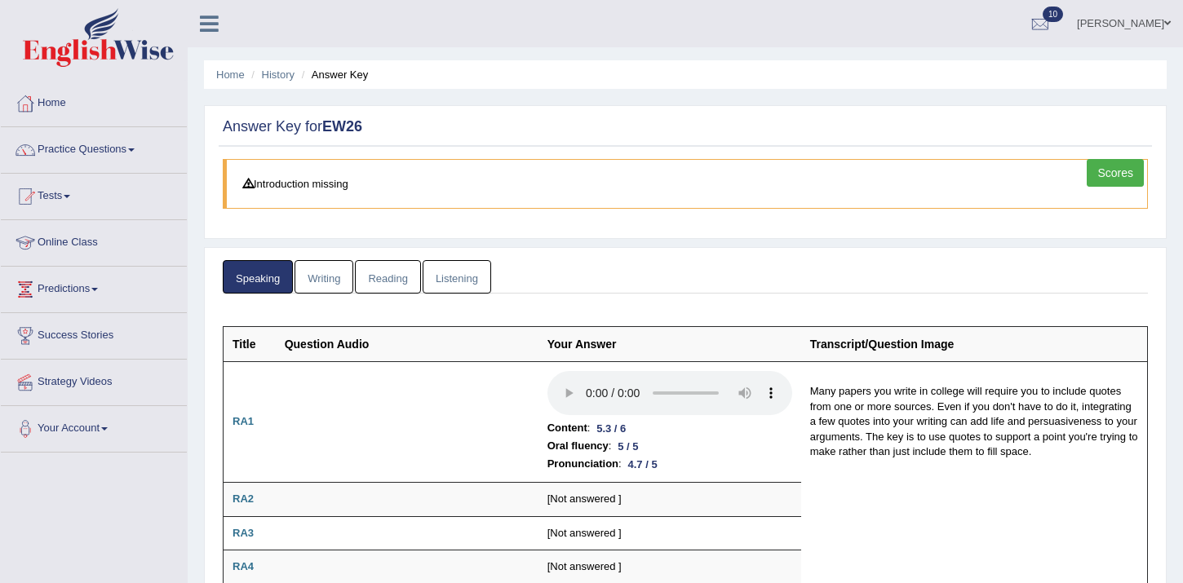
click at [341, 282] on link "Writing" at bounding box center [323, 276] width 59 height 33
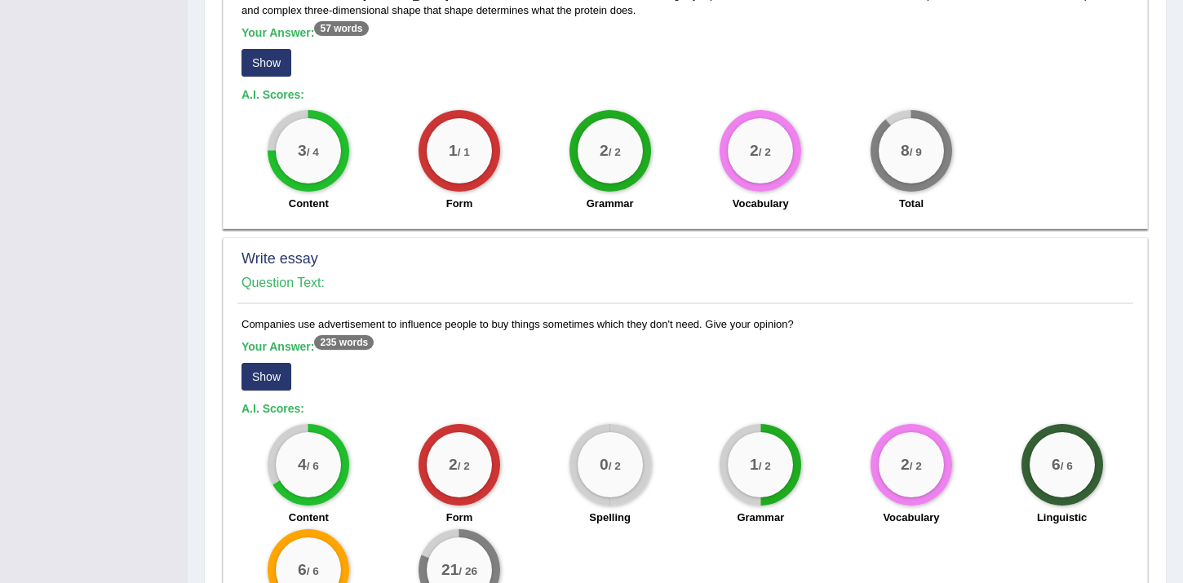
scroll to position [1015, 0]
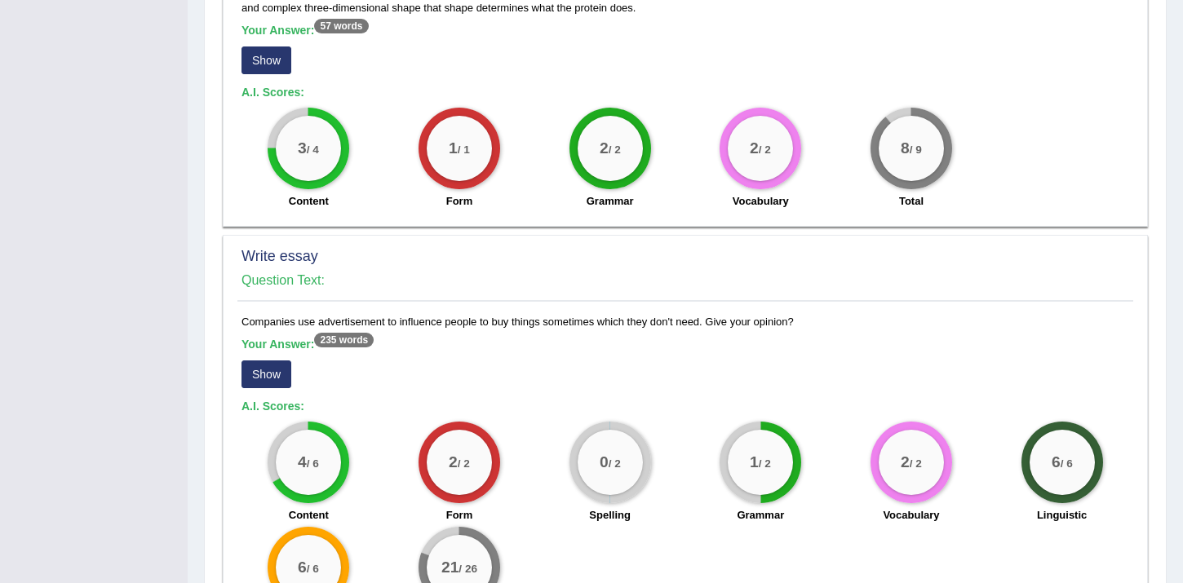
click at [272, 382] on button "Show" at bounding box center [266, 374] width 50 height 28
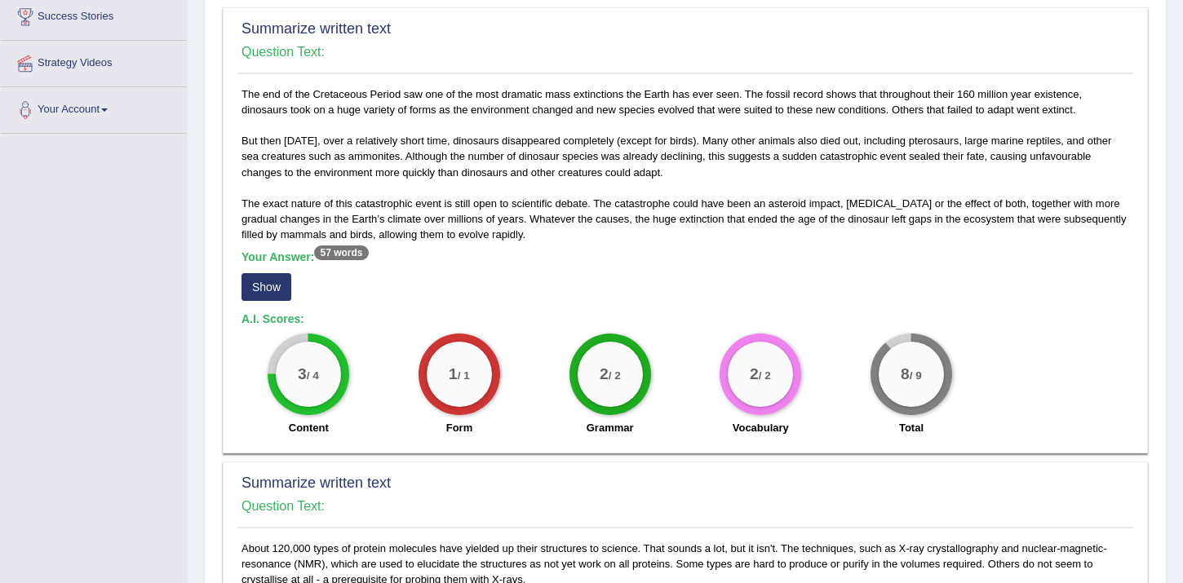
scroll to position [0, 0]
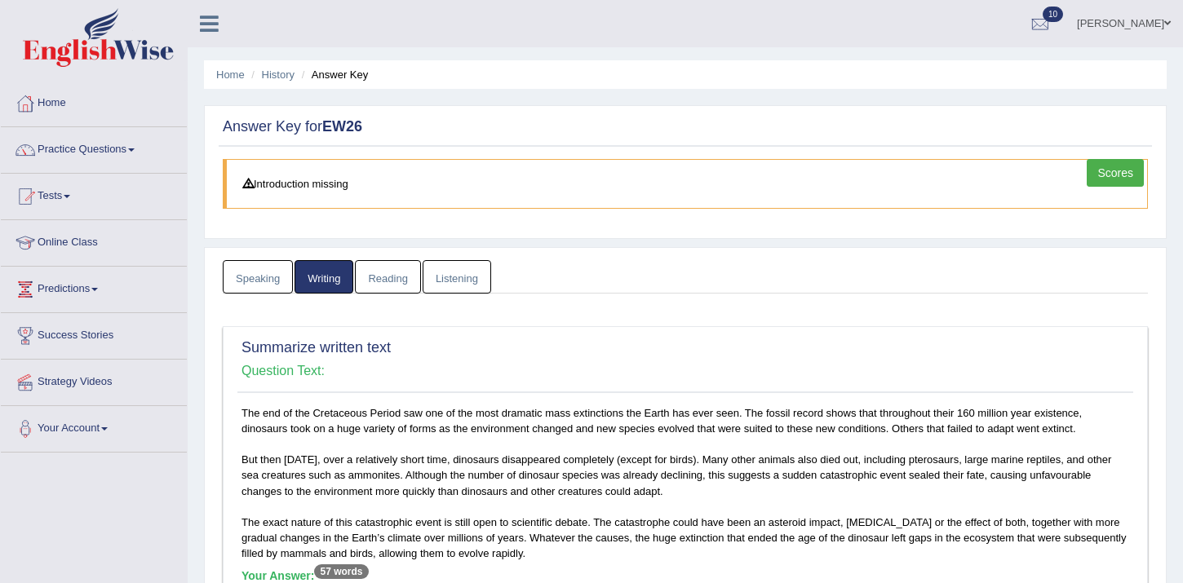
click at [389, 270] on link "Reading" at bounding box center [387, 276] width 65 height 33
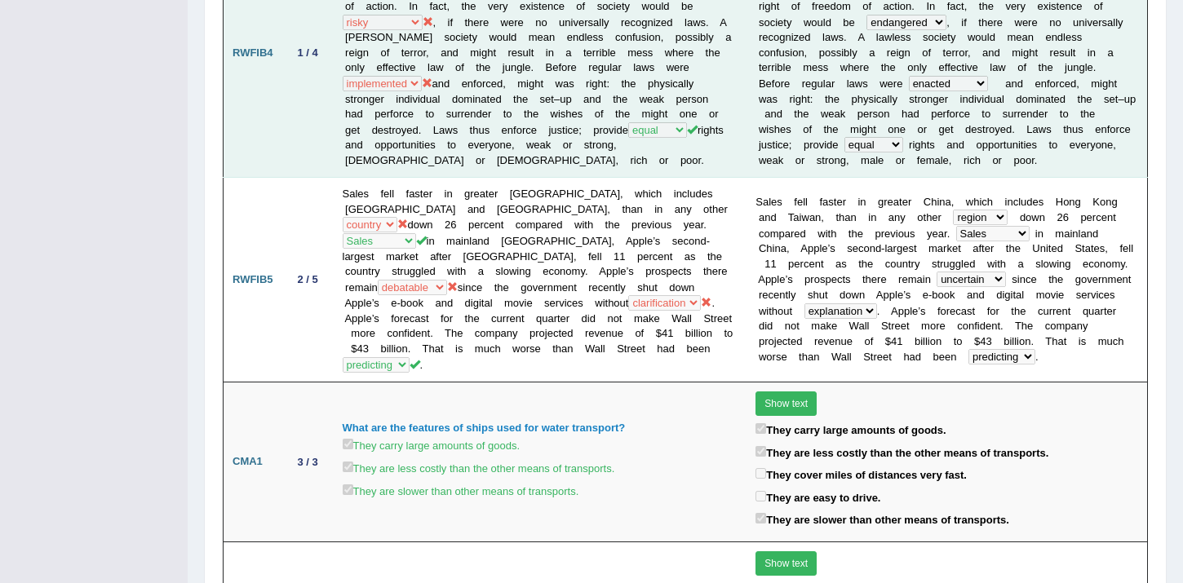
scroll to position [1916, 0]
